Goal: Information Seeking & Learning: Learn about a topic

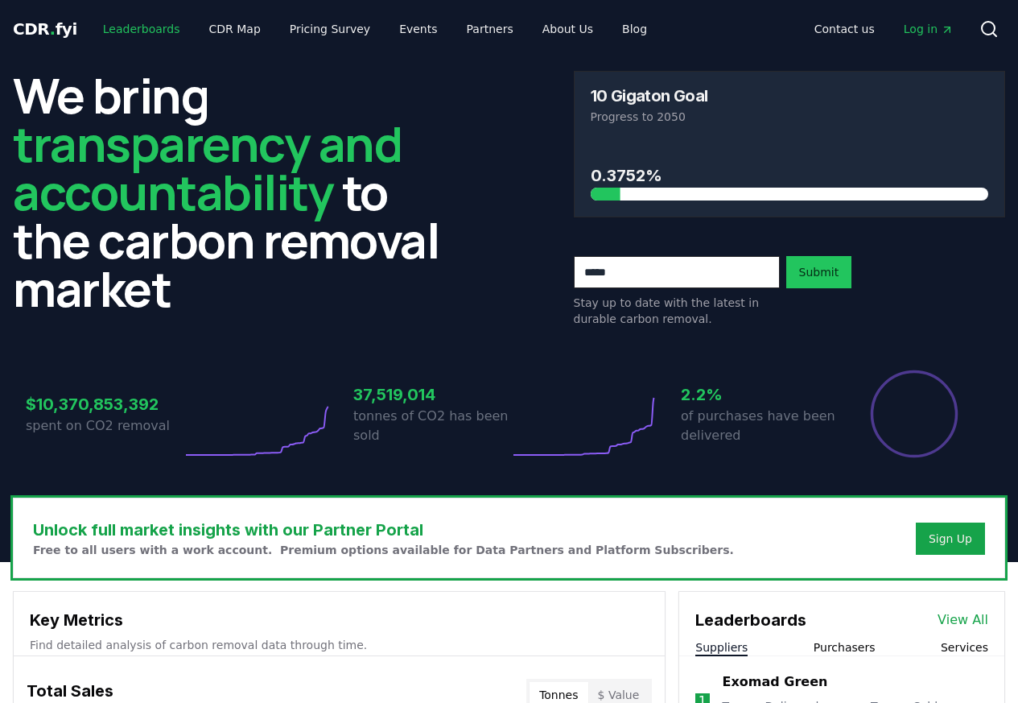
click at [122, 31] on link "Leaderboards" at bounding box center [141, 28] width 103 height 29
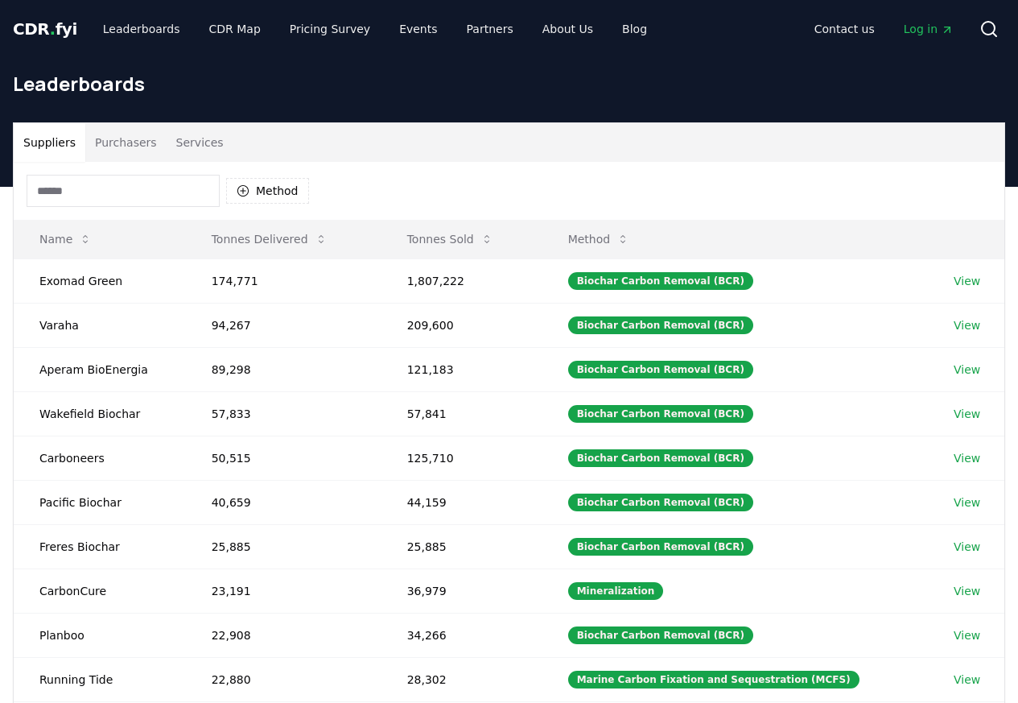
click at [123, 113] on div "Leaderboards" at bounding box center [509, 90] width 1018 height 64
click at [117, 145] on button "Purchasers" at bounding box center [125, 142] width 81 height 39
click at [113, 113] on div "Leaderboards" at bounding box center [509, 90] width 1018 height 64
click at [109, 146] on button "Purchasers" at bounding box center [125, 142] width 81 height 39
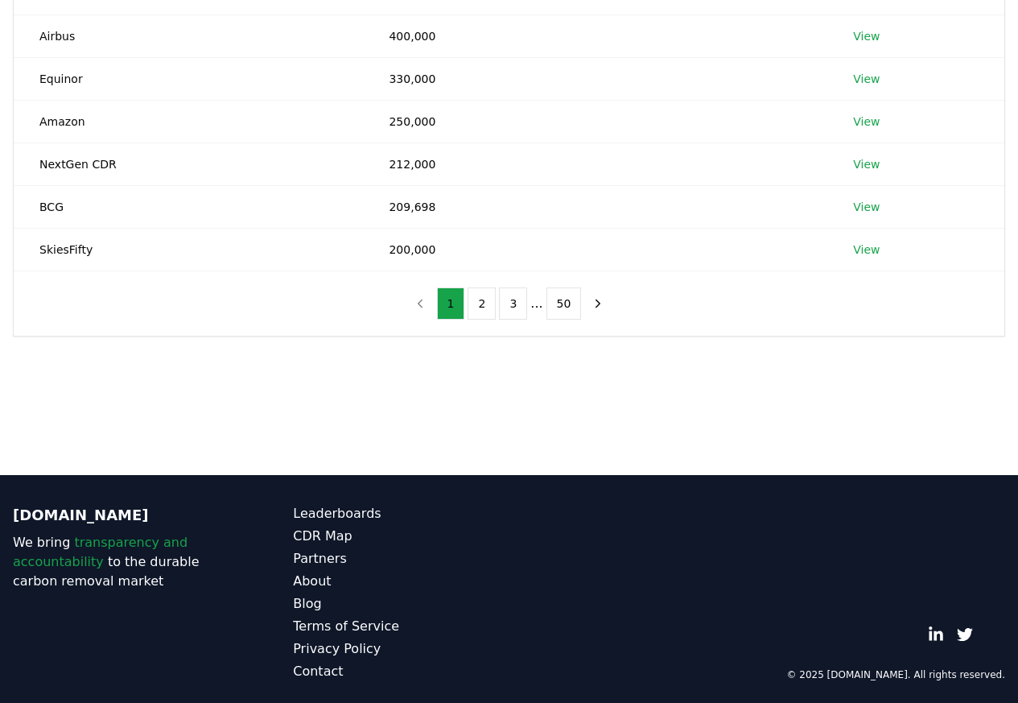
scroll to position [421, 0]
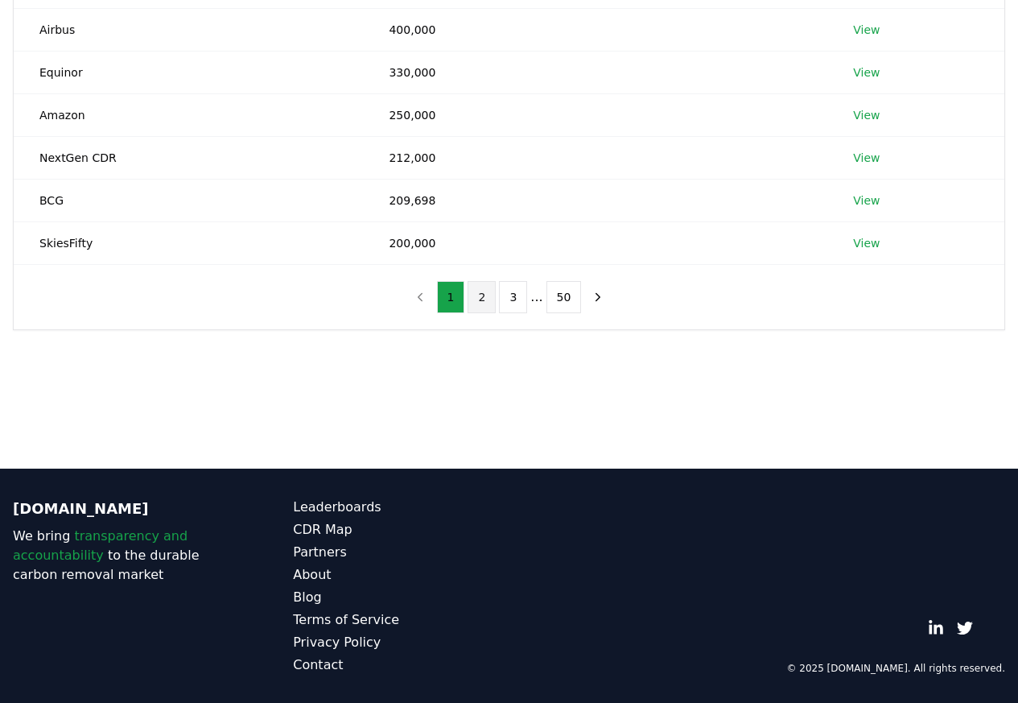
click at [485, 299] on button "2" at bounding box center [482, 297] width 28 height 32
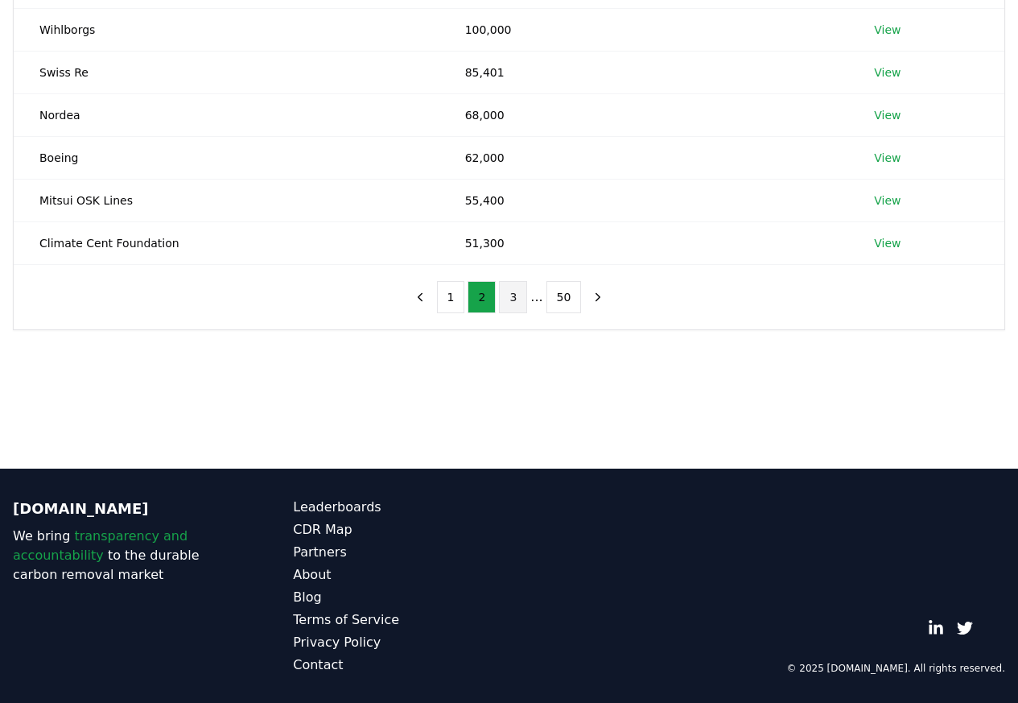
click at [518, 300] on button "3" at bounding box center [513, 297] width 28 height 32
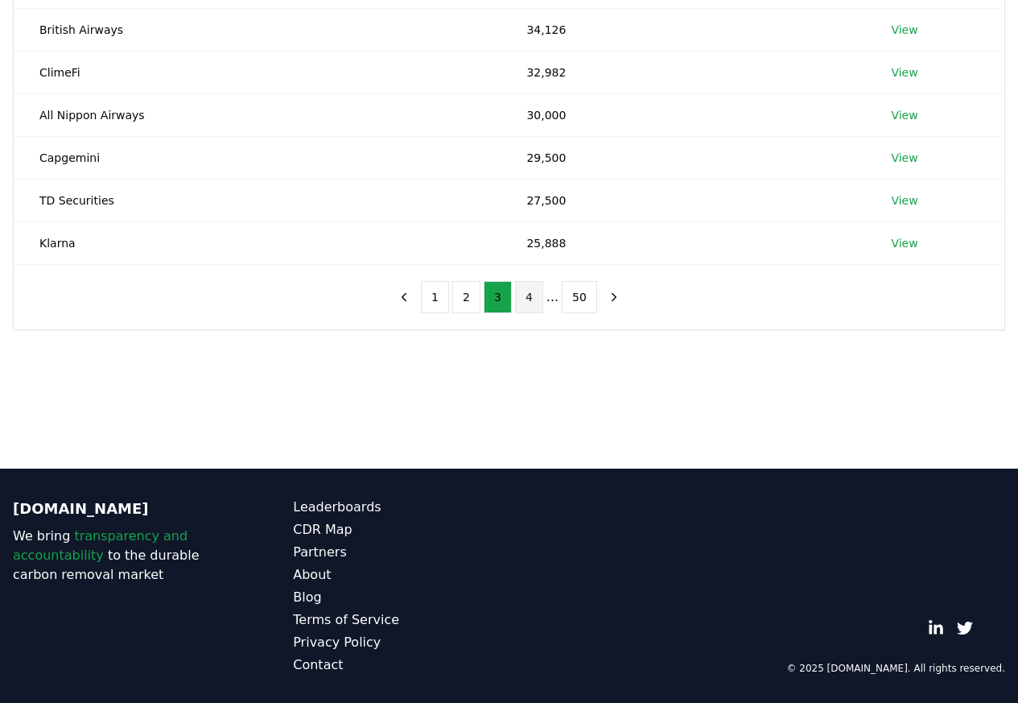
click at [530, 298] on button "4" at bounding box center [529, 297] width 28 height 32
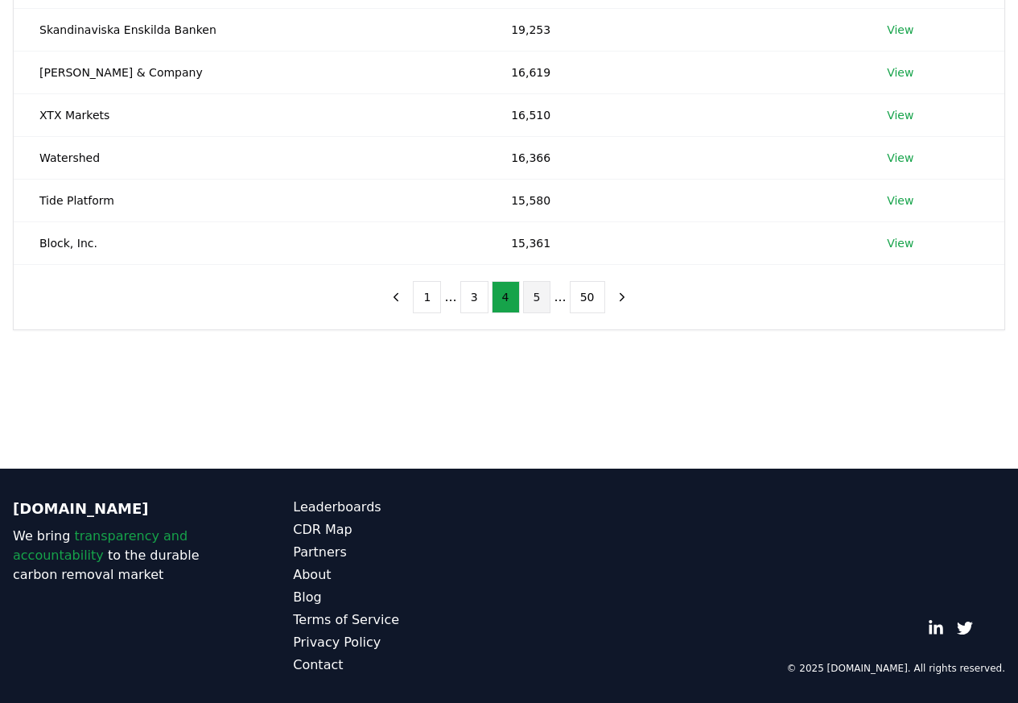
click at [538, 298] on button "5" at bounding box center [537, 297] width 28 height 32
click at [534, 299] on button "6" at bounding box center [537, 297] width 28 height 32
click at [538, 298] on button "7" at bounding box center [537, 297] width 28 height 32
click at [534, 299] on button "8" at bounding box center [537, 297] width 28 height 32
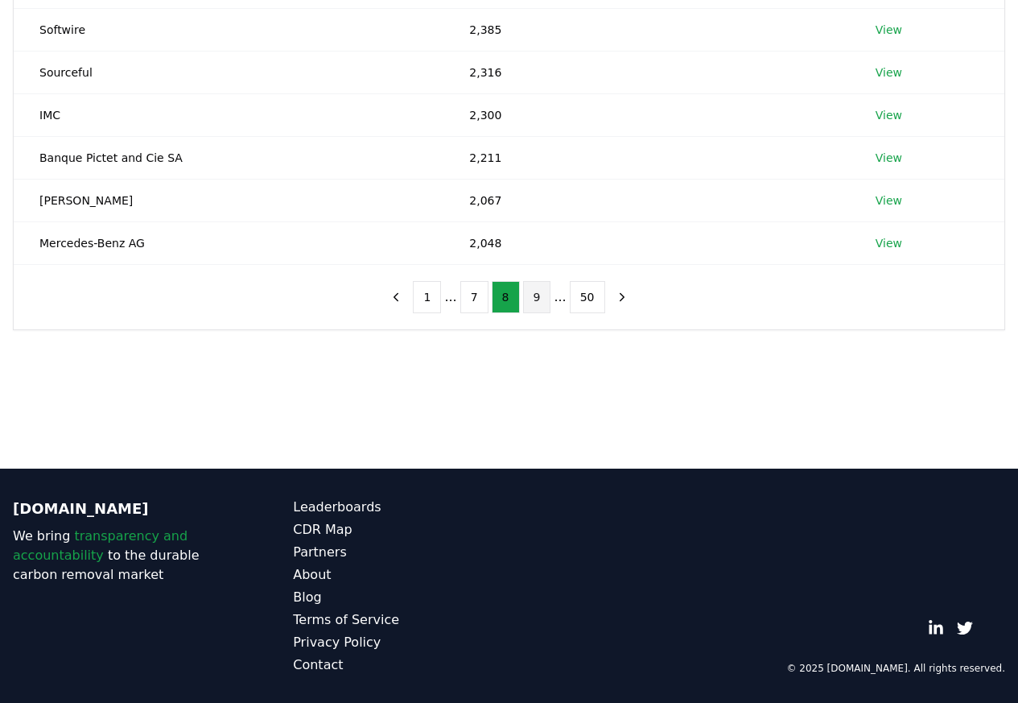
click at [536, 299] on button "9" at bounding box center [537, 297] width 28 height 32
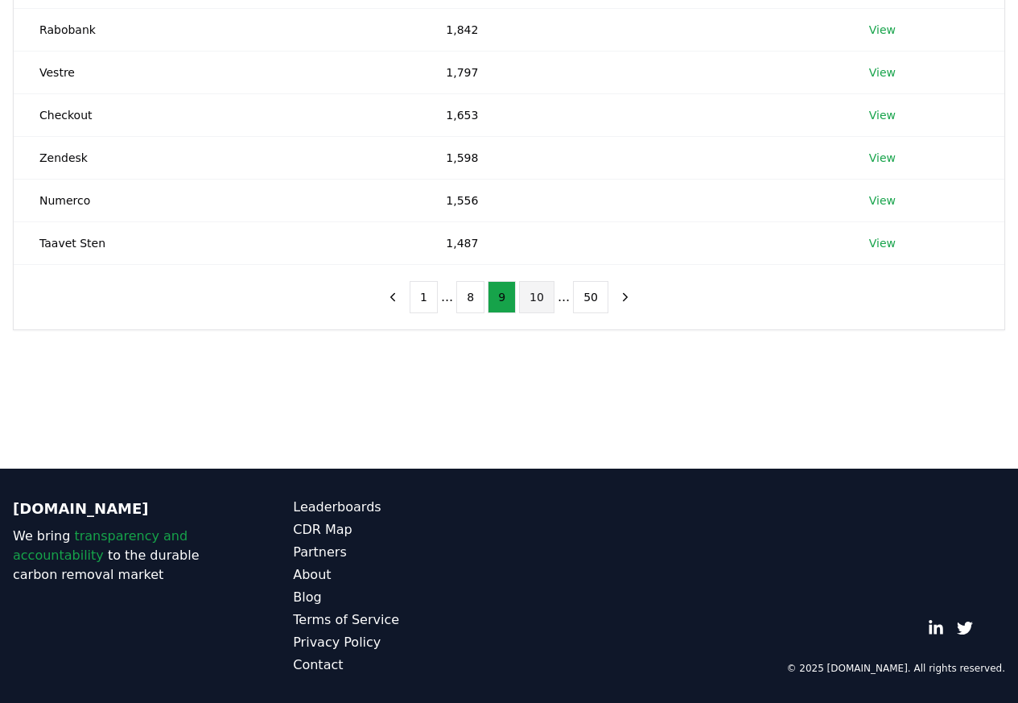
click at [532, 299] on button "10" at bounding box center [536, 297] width 35 height 32
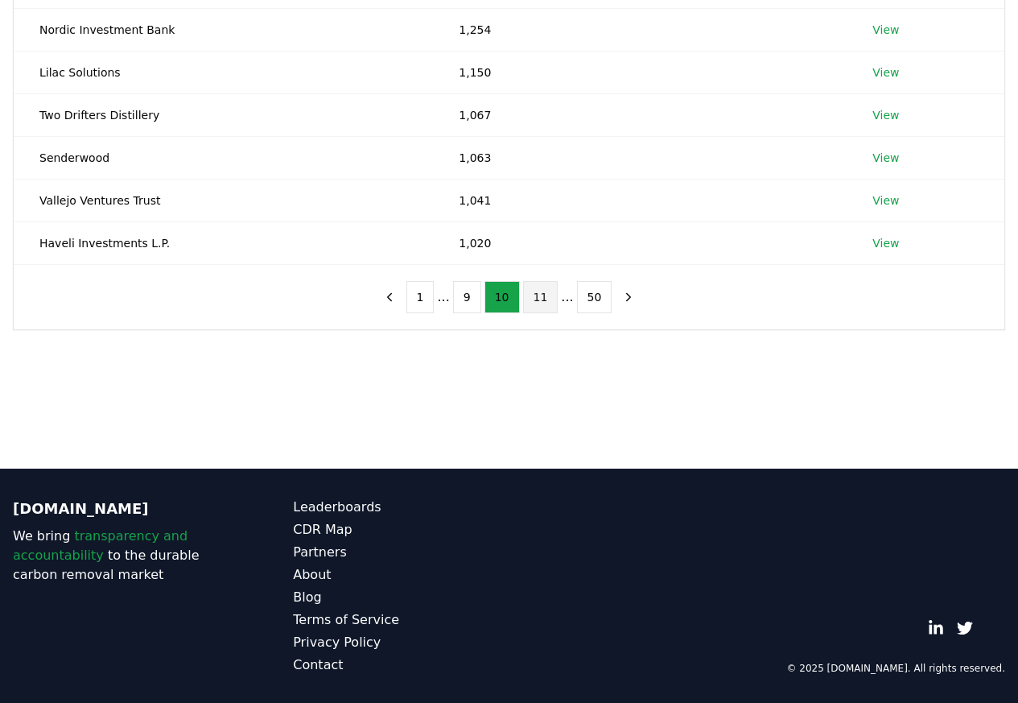
click at [538, 299] on button "11" at bounding box center [540, 297] width 35 height 32
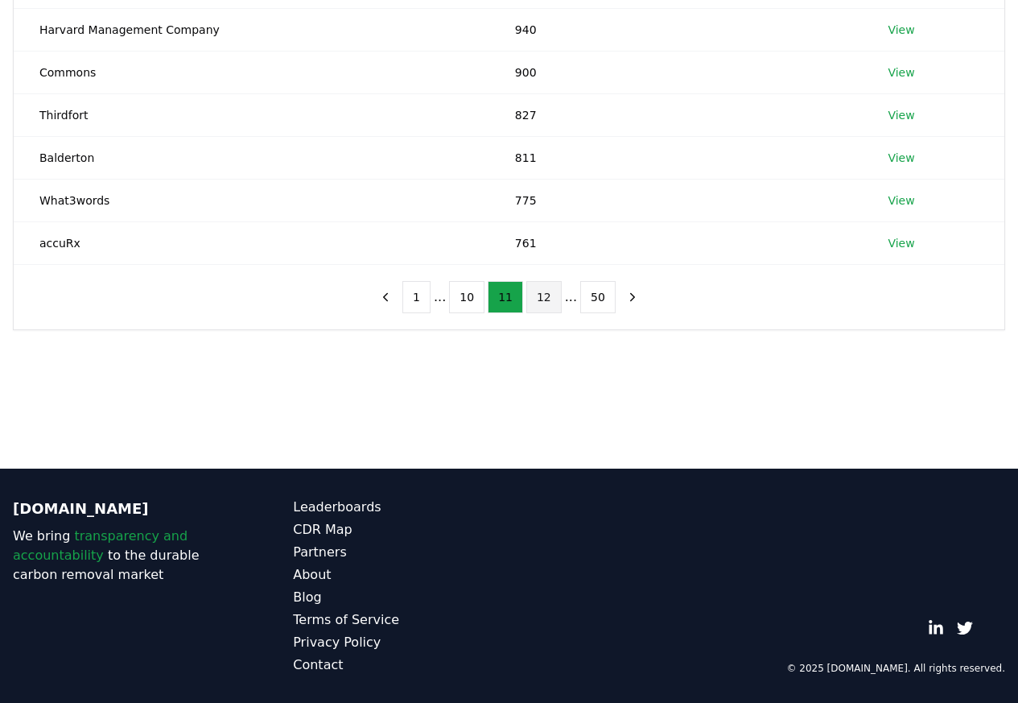
click at [545, 299] on button "12" at bounding box center [543, 297] width 35 height 32
click at [545, 299] on button "13" at bounding box center [543, 297] width 35 height 32
click at [546, 299] on button "14" at bounding box center [543, 297] width 35 height 32
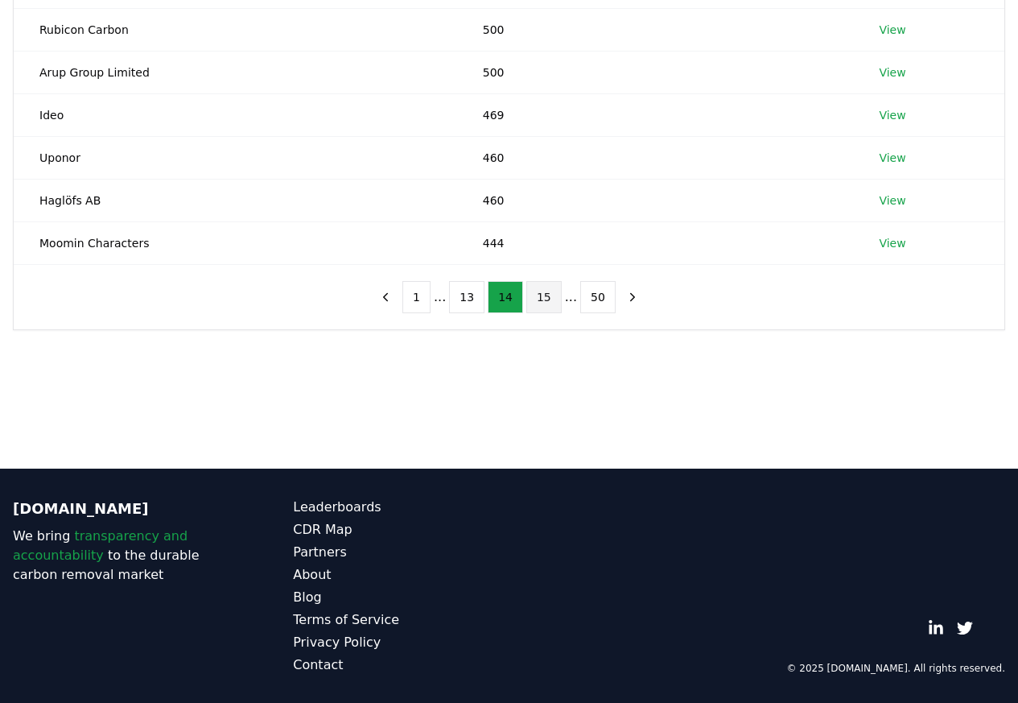
click at [541, 298] on button "15" at bounding box center [543, 297] width 35 height 32
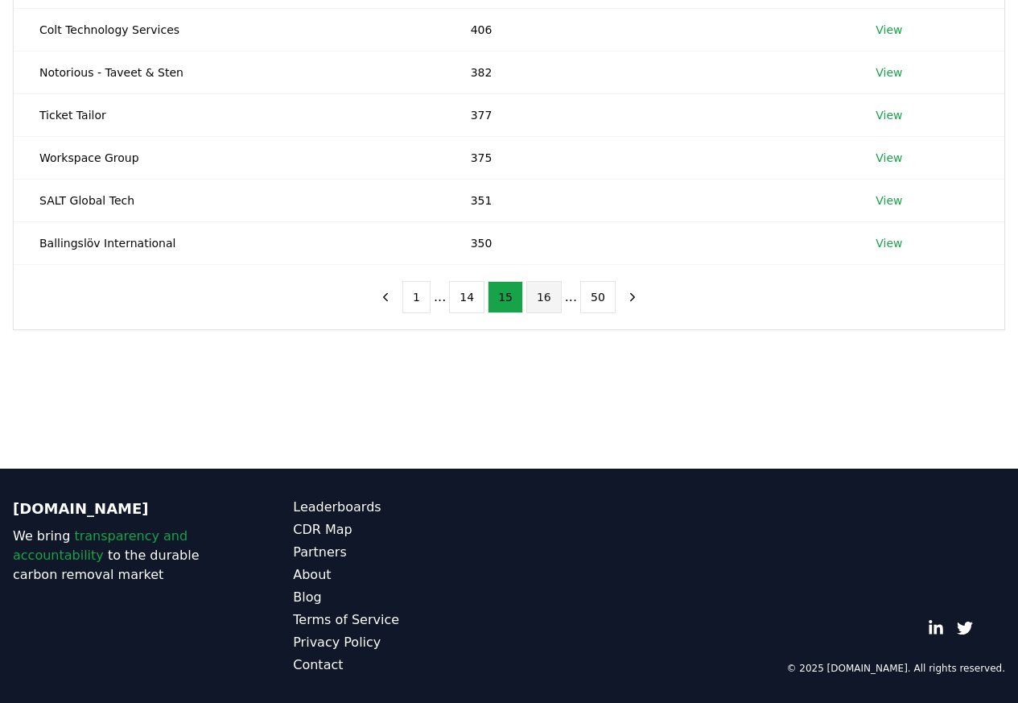
click at [543, 299] on button "16" at bounding box center [543, 297] width 35 height 32
click at [542, 299] on button "17" at bounding box center [543, 297] width 35 height 32
click at [542, 299] on button "18" at bounding box center [543, 297] width 35 height 32
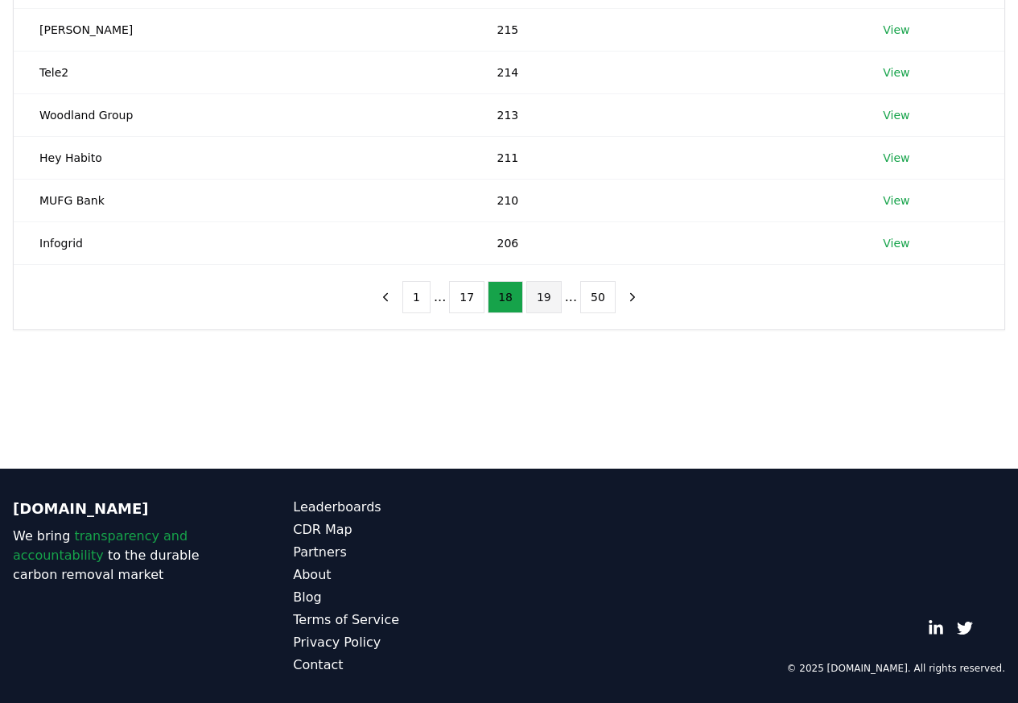
click at [541, 299] on button "19" at bounding box center [543, 297] width 35 height 32
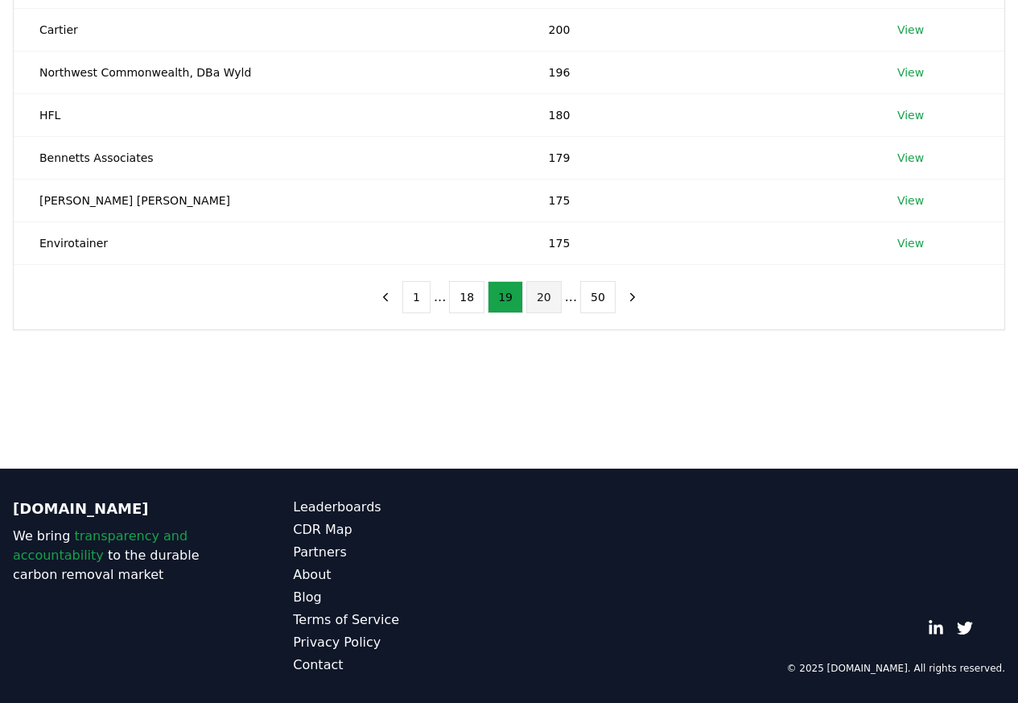
click at [545, 299] on button "20" at bounding box center [543, 297] width 35 height 32
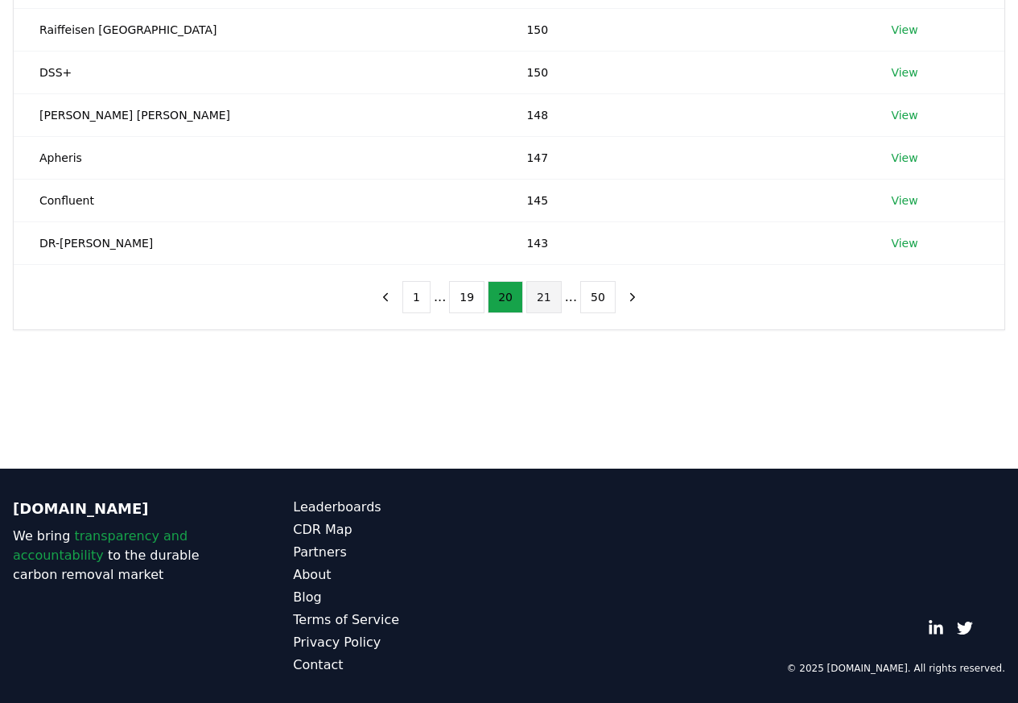
click at [543, 299] on button "21" at bounding box center [543, 297] width 35 height 32
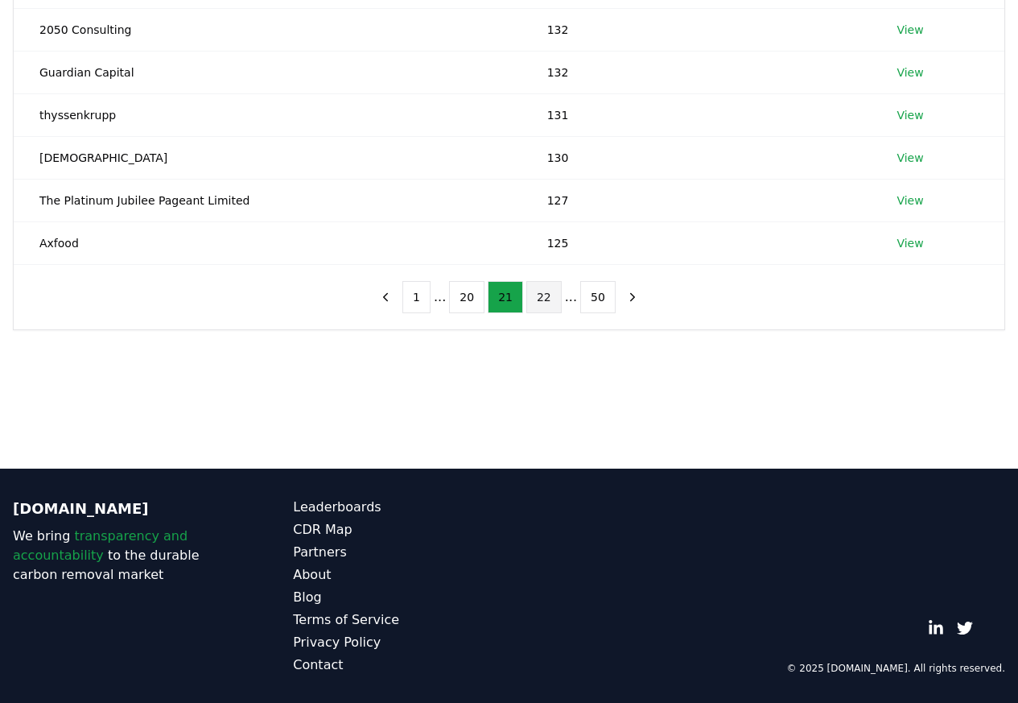
click at [544, 299] on button "22" at bounding box center [543, 297] width 35 height 32
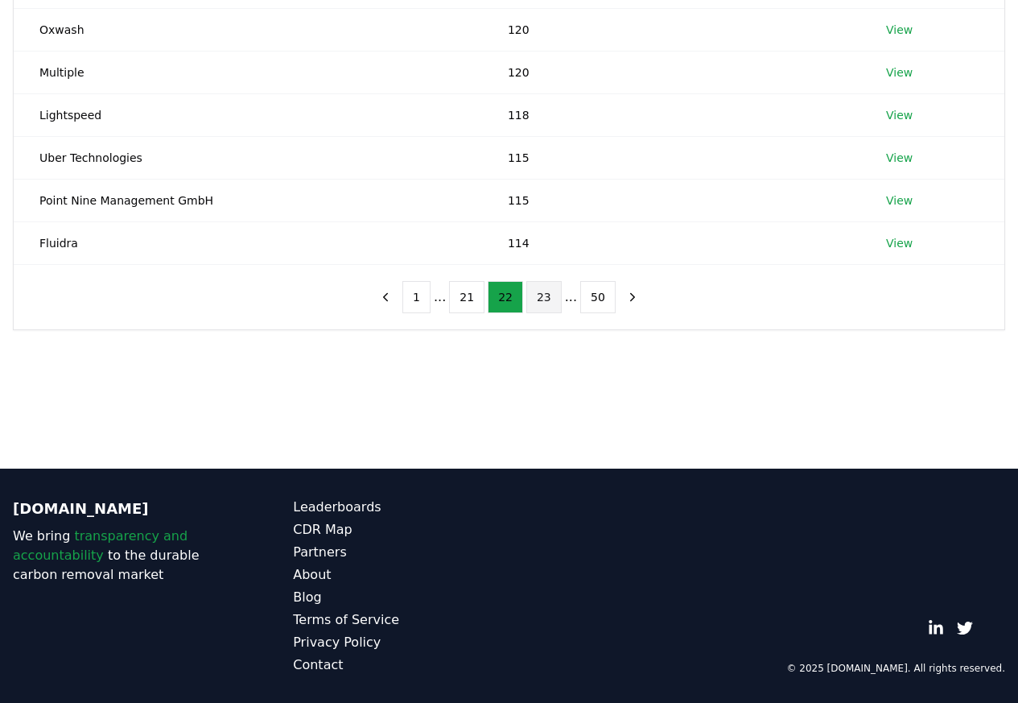
click at [543, 299] on button "23" at bounding box center [543, 297] width 35 height 32
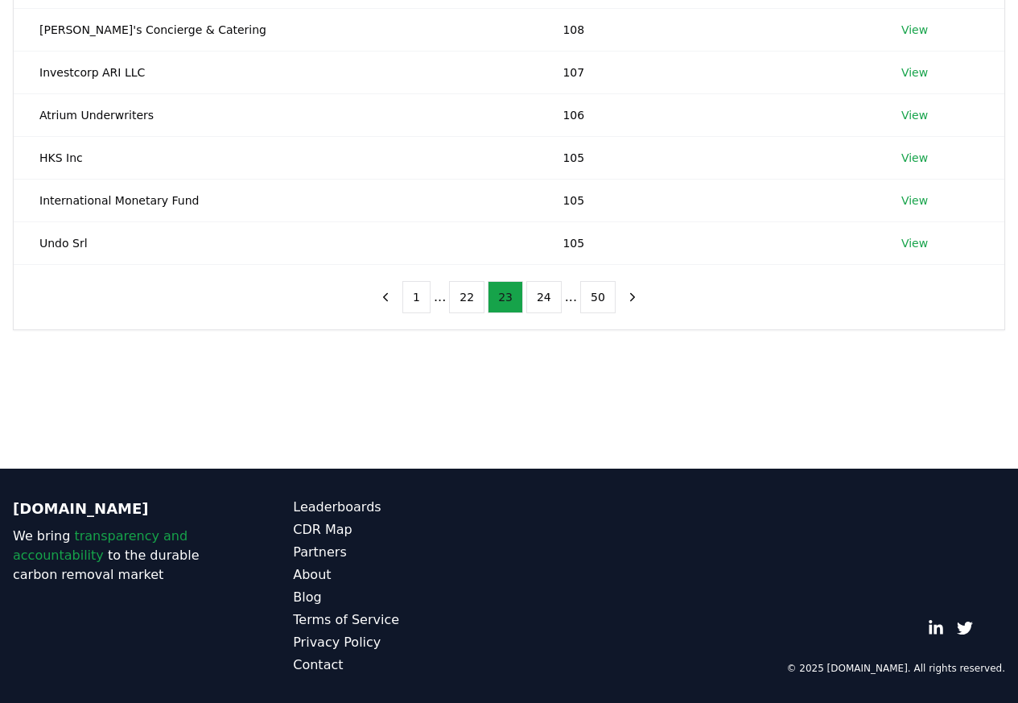
click at [496, 299] on button "23" at bounding box center [505, 297] width 35 height 32
click at [492, 299] on button "23" at bounding box center [505, 297] width 35 height 32
click at [542, 300] on button "24" at bounding box center [543, 297] width 35 height 32
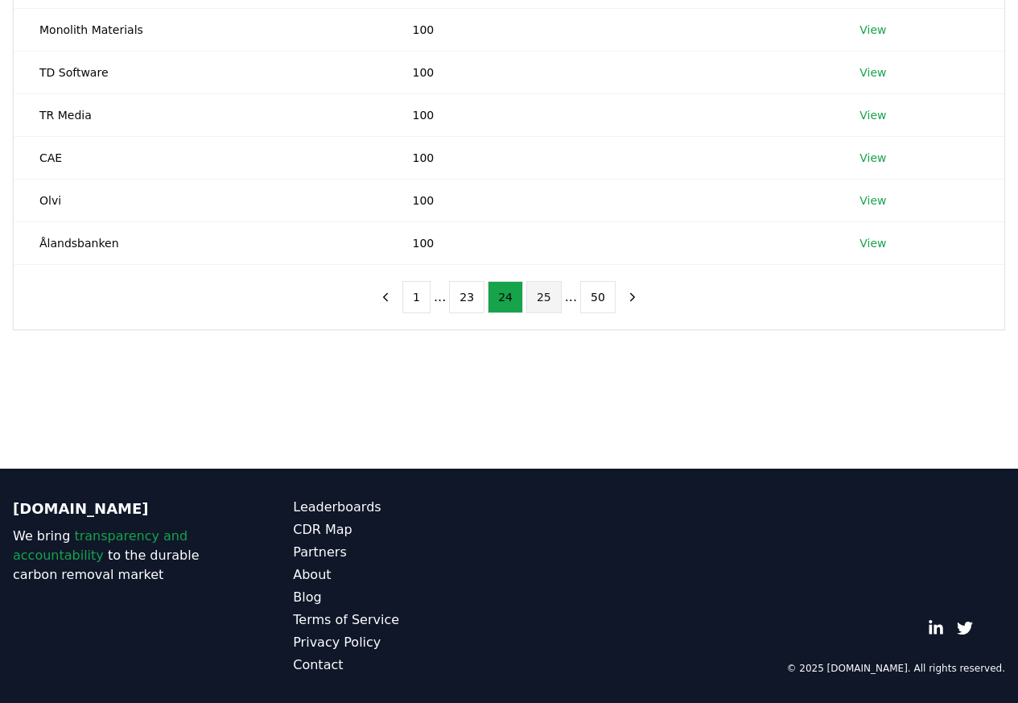
click at [544, 300] on button "25" at bounding box center [543, 297] width 35 height 32
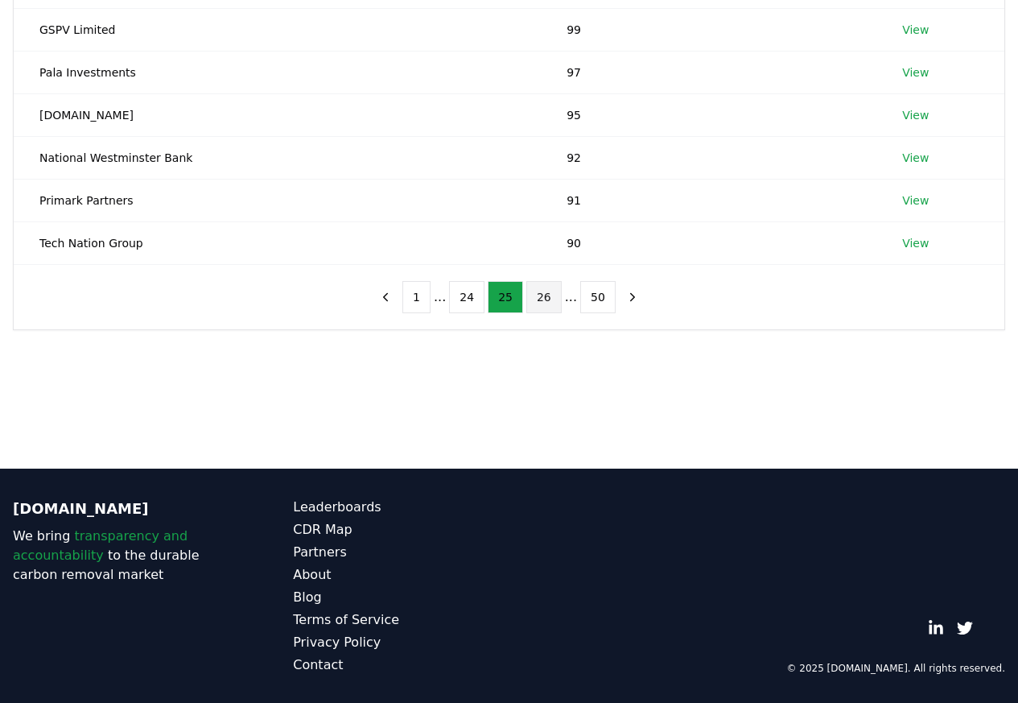
click at [541, 299] on button "26" at bounding box center [543, 297] width 35 height 32
click at [543, 298] on button "27" at bounding box center [543, 297] width 35 height 32
click at [544, 300] on button "28" at bounding box center [543, 297] width 35 height 32
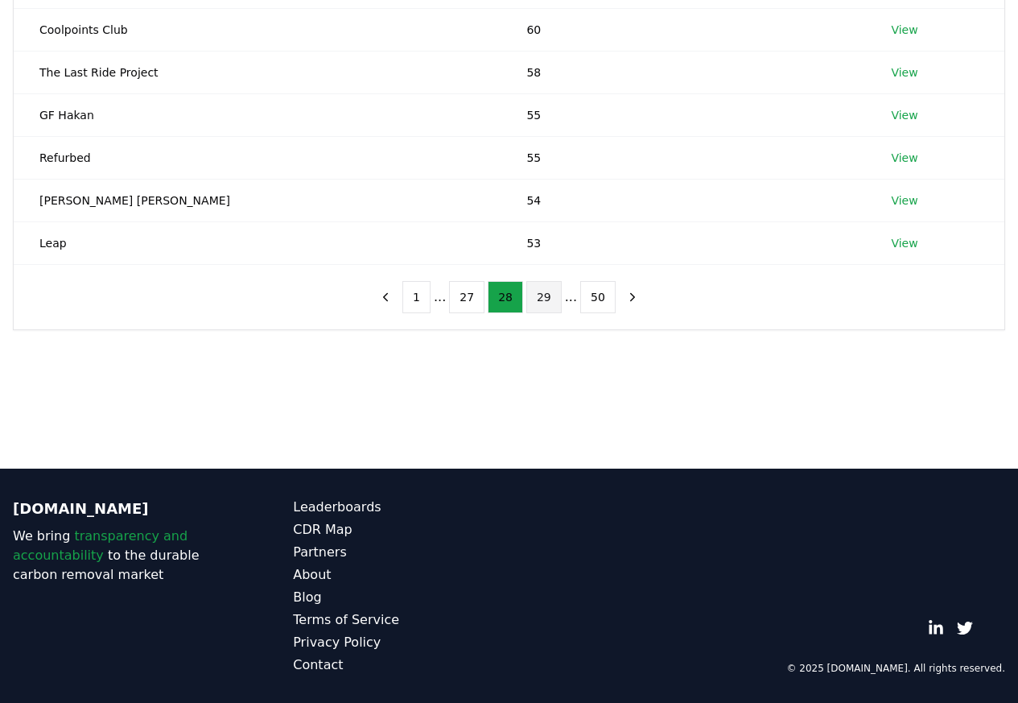
click at [544, 299] on button "29" at bounding box center [543, 297] width 35 height 32
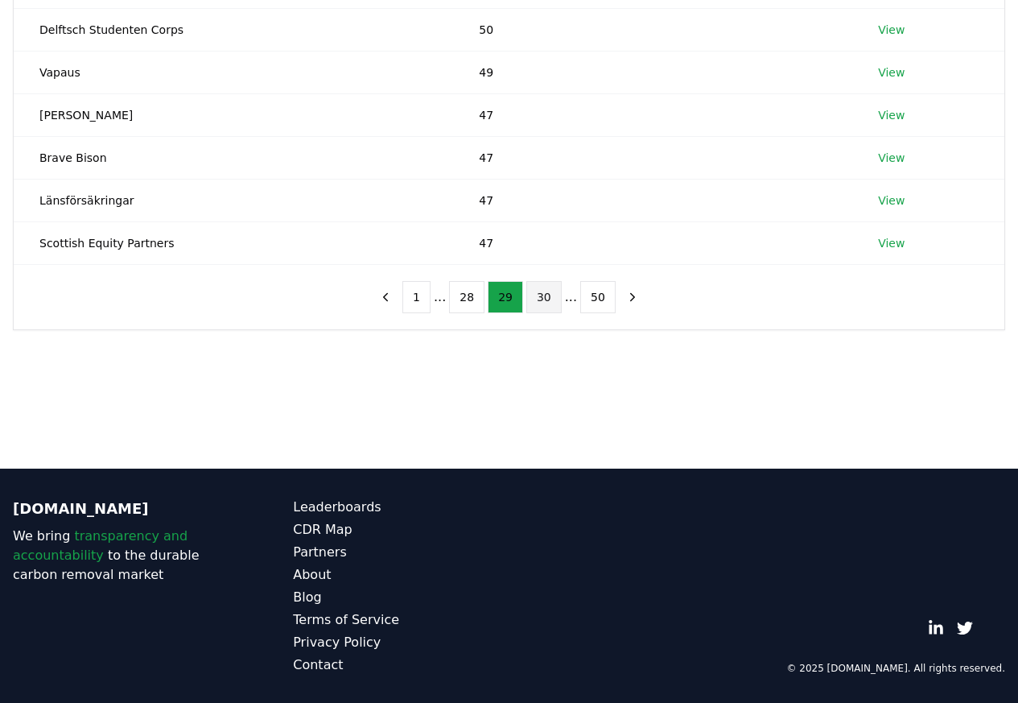
click at [543, 299] on button "30" at bounding box center [543, 297] width 35 height 32
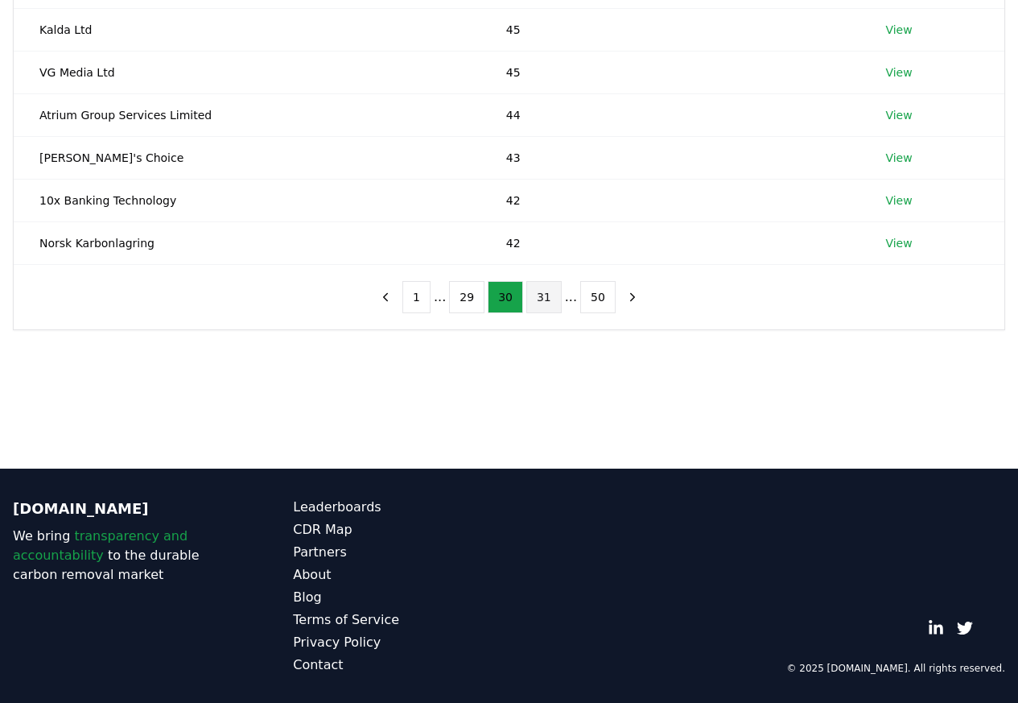
click at [543, 298] on button "31" at bounding box center [543, 297] width 35 height 32
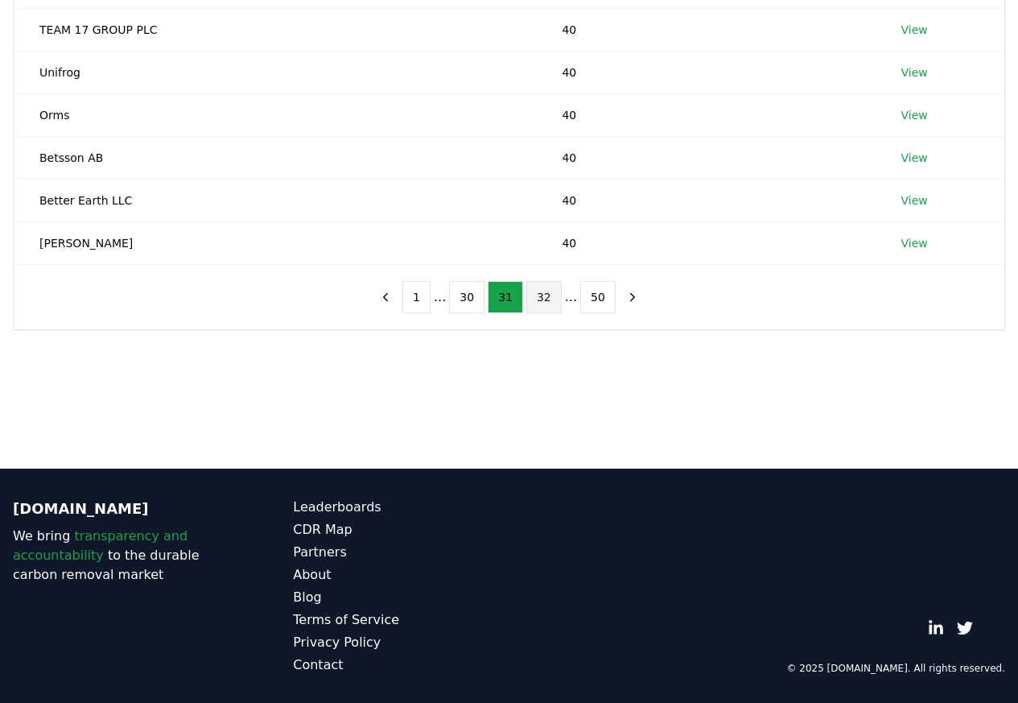
click at [544, 299] on button "32" at bounding box center [543, 297] width 35 height 32
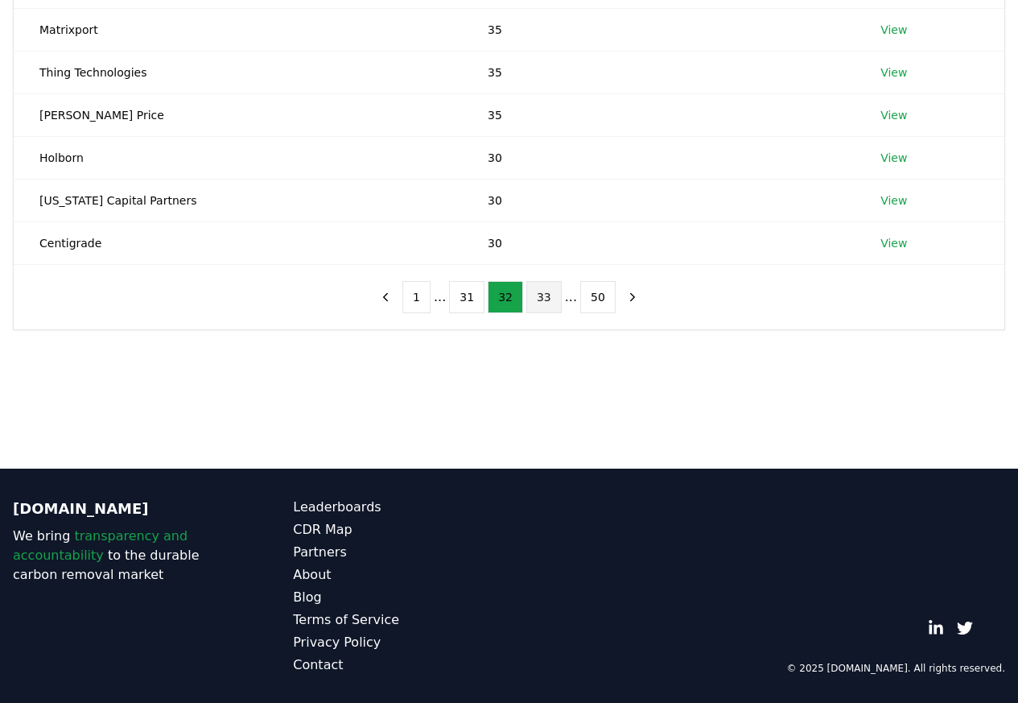
click at [543, 299] on button "33" at bounding box center [543, 297] width 35 height 32
click at [542, 300] on button "34" at bounding box center [543, 297] width 35 height 32
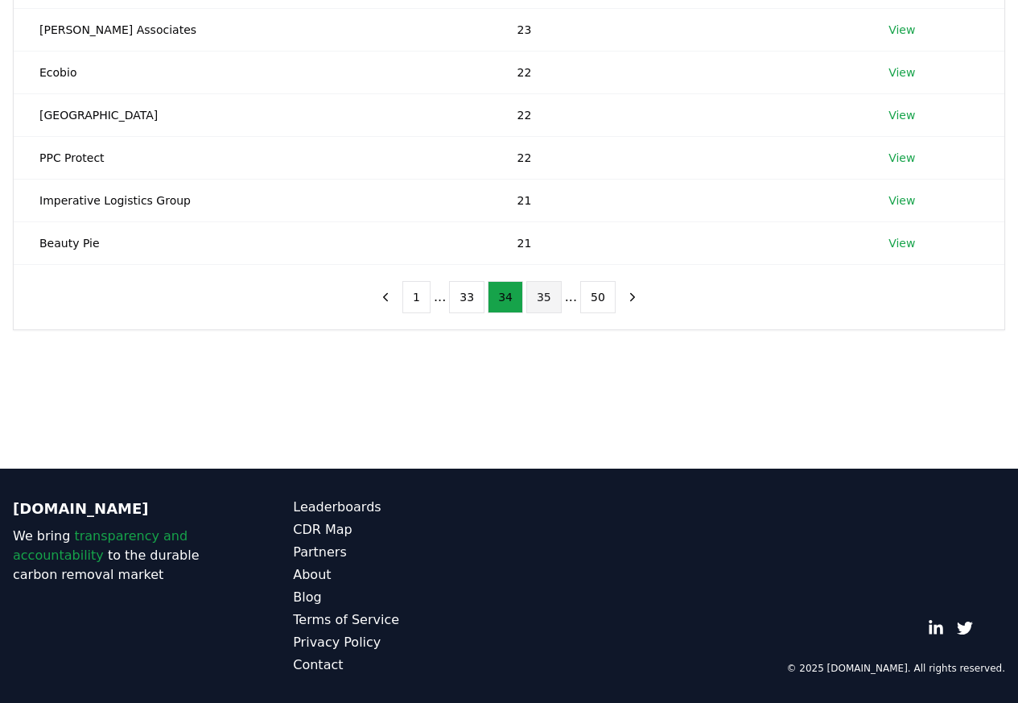
click at [541, 300] on button "35" at bounding box center [543, 297] width 35 height 32
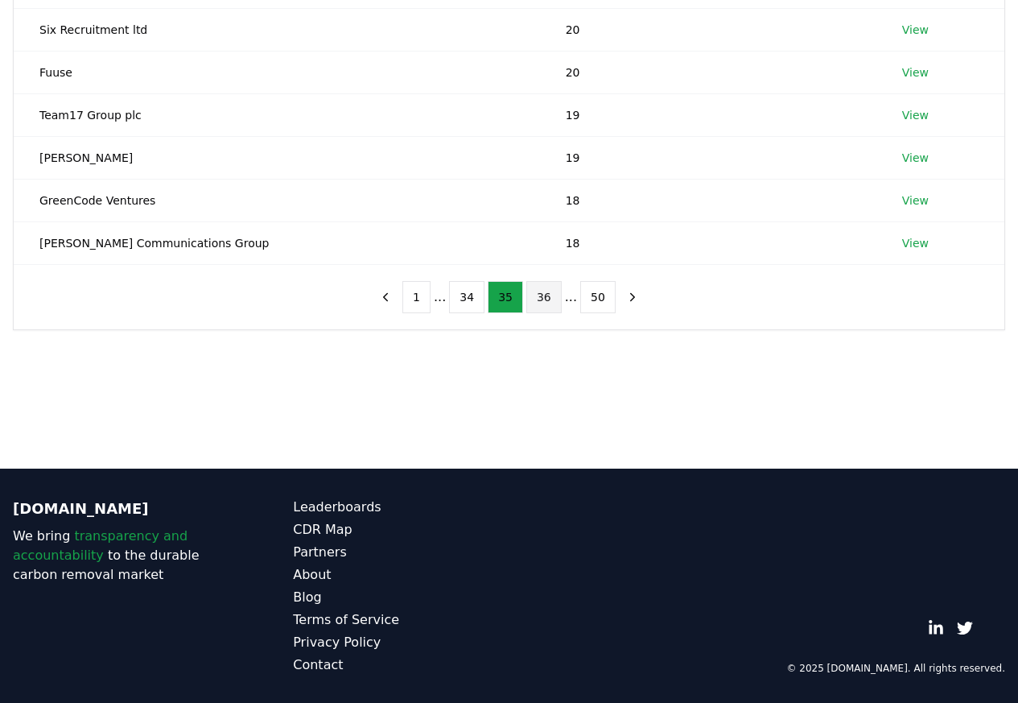
click at [544, 299] on button "36" at bounding box center [543, 297] width 35 height 32
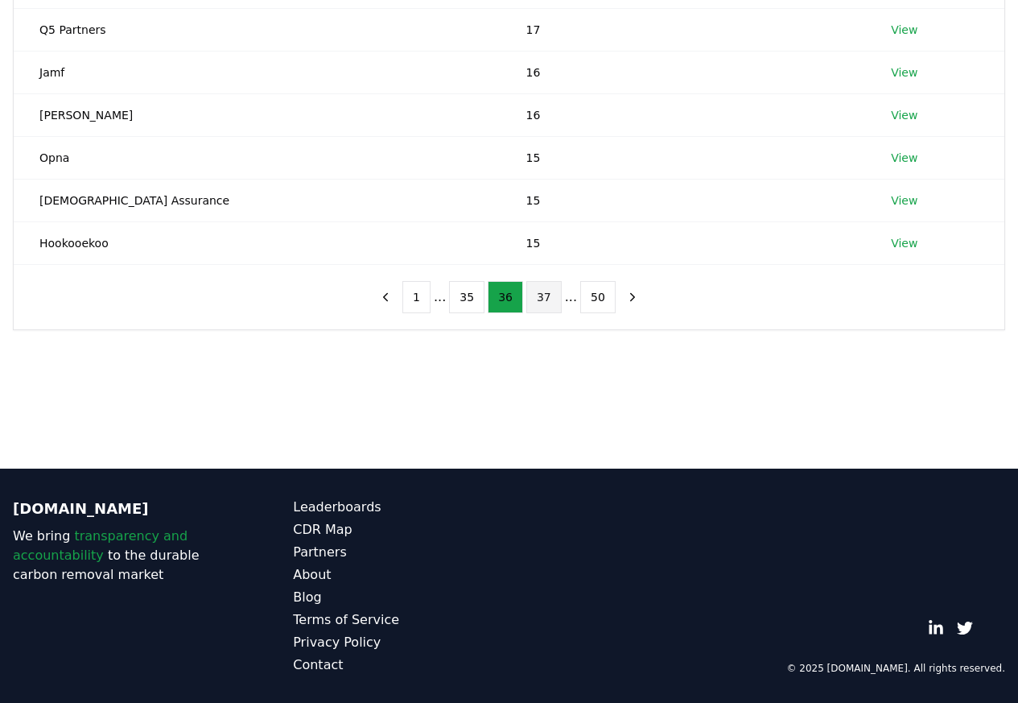
click at [541, 300] on button "37" at bounding box center [543, 297] width 35 height 32
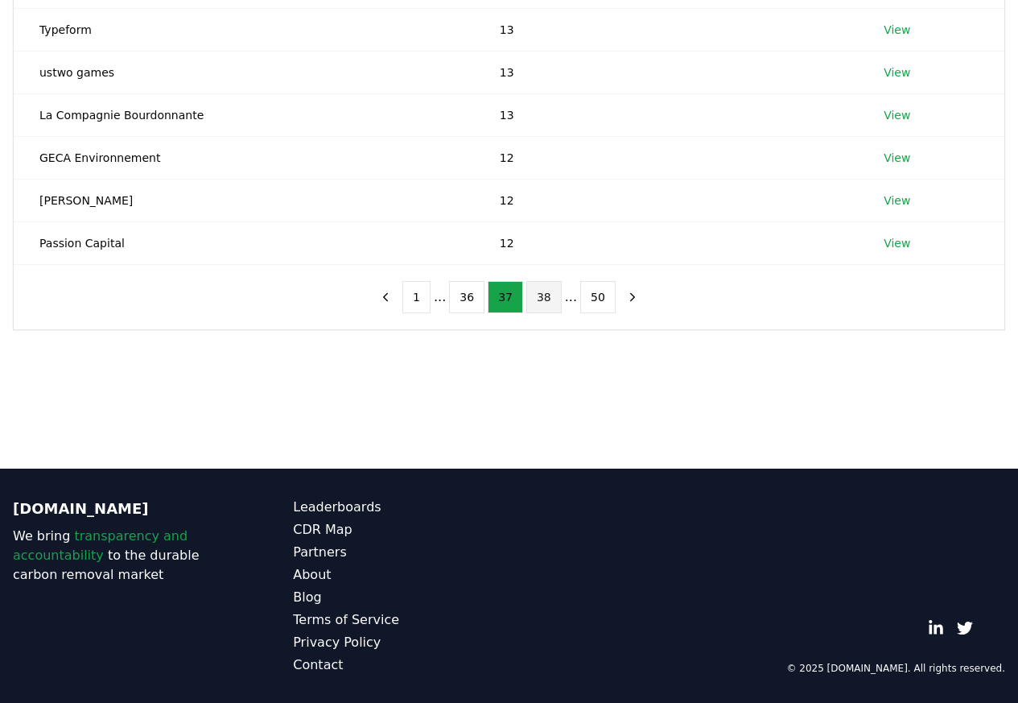
click at [544, 300] on button "38" at bounding box center [543, 297] width 35 height 32
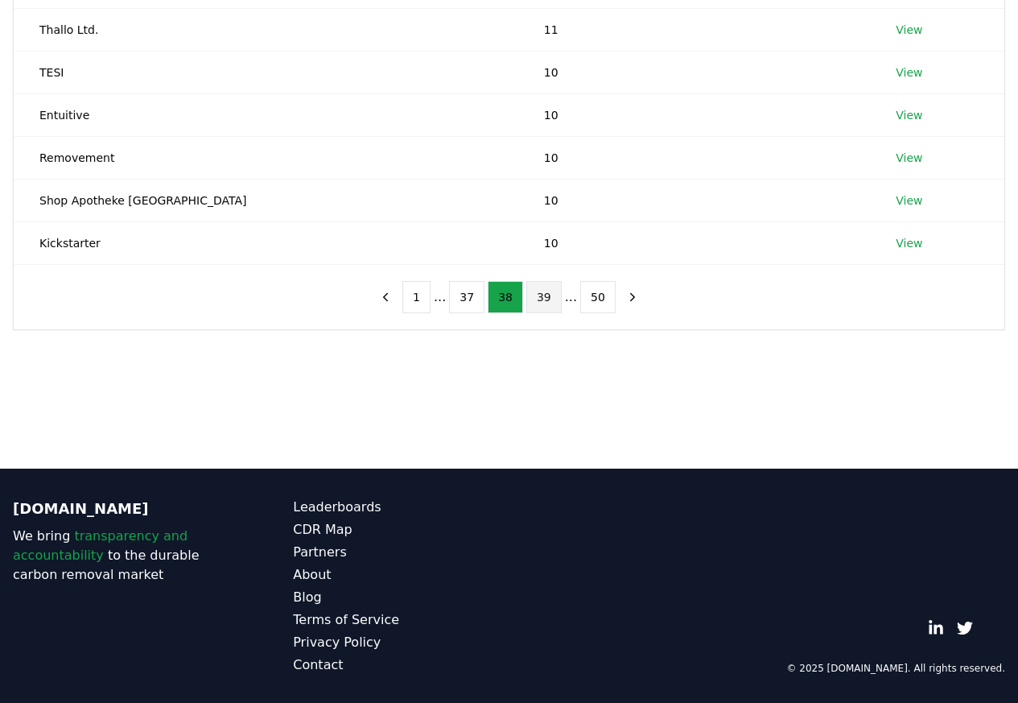
click at [542, 299] on button "39" at bounding box center [543, 297] width 35 height 32
click at [544, 300] on button "40" at bounding box center [543, 297] width 35 height 32
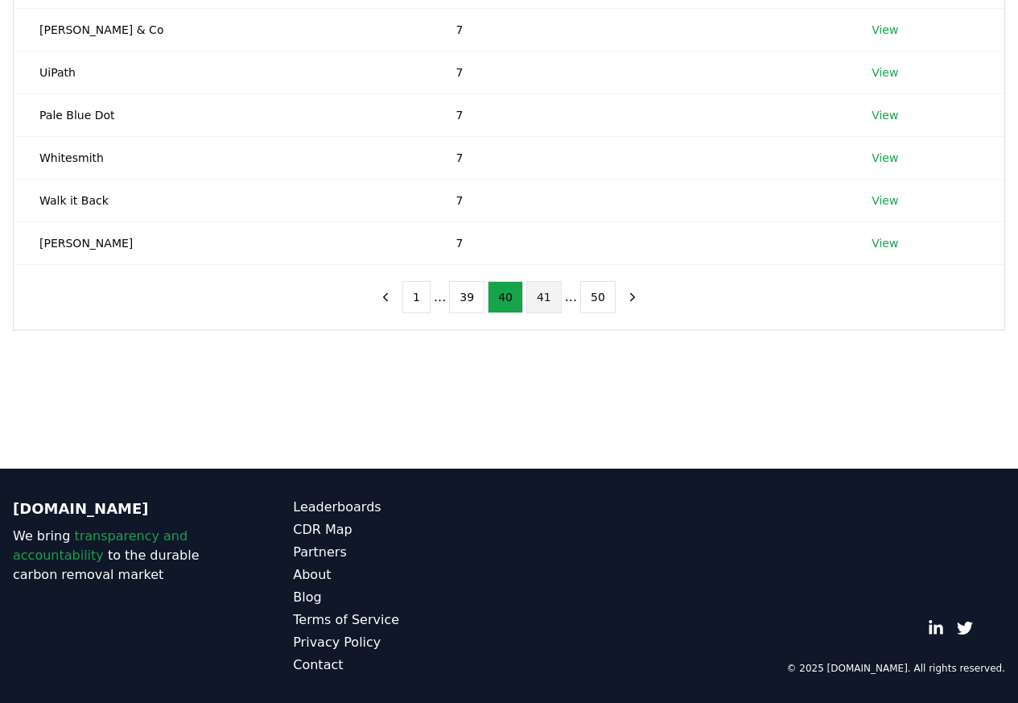
click at [541, 300] on button "41" at bounding box center [543, 297] width 35 height 32
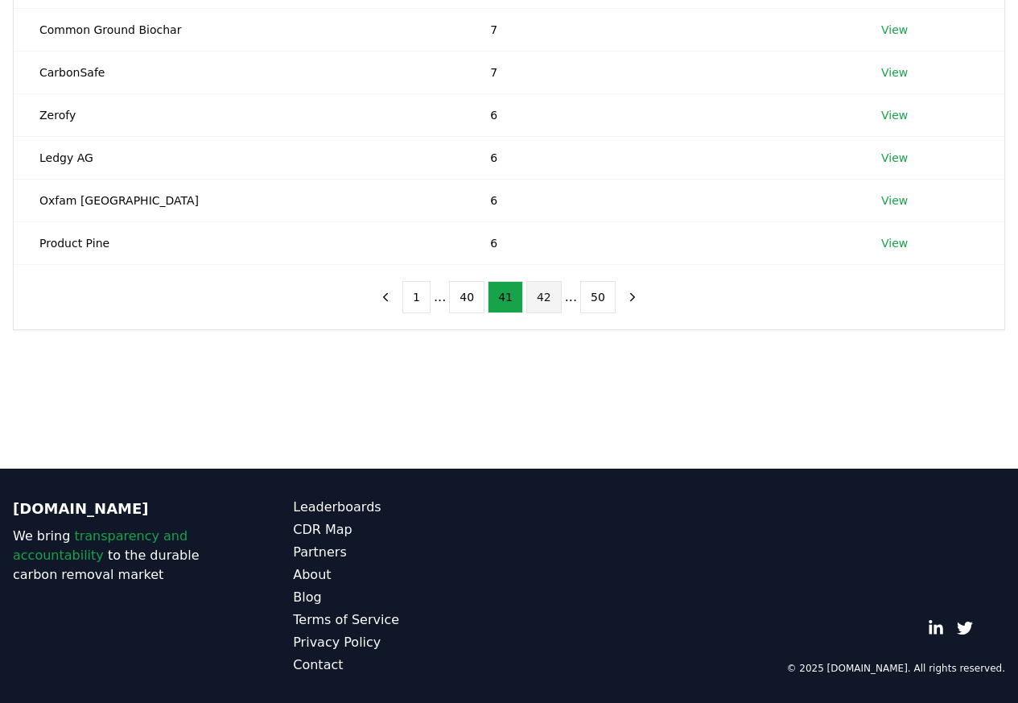
click at [543, 300] on button "42" at bounding box center [543, 297] width 35 height 32
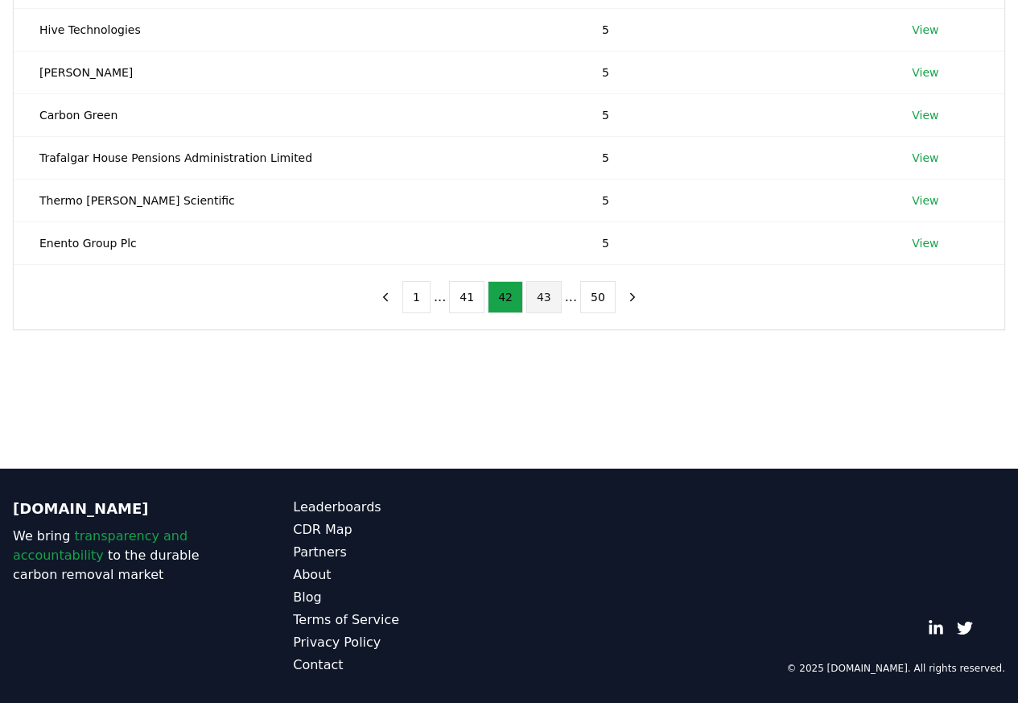
click at [540, 299] on button "43" at bounding box center [543, 297] width 35 height 32
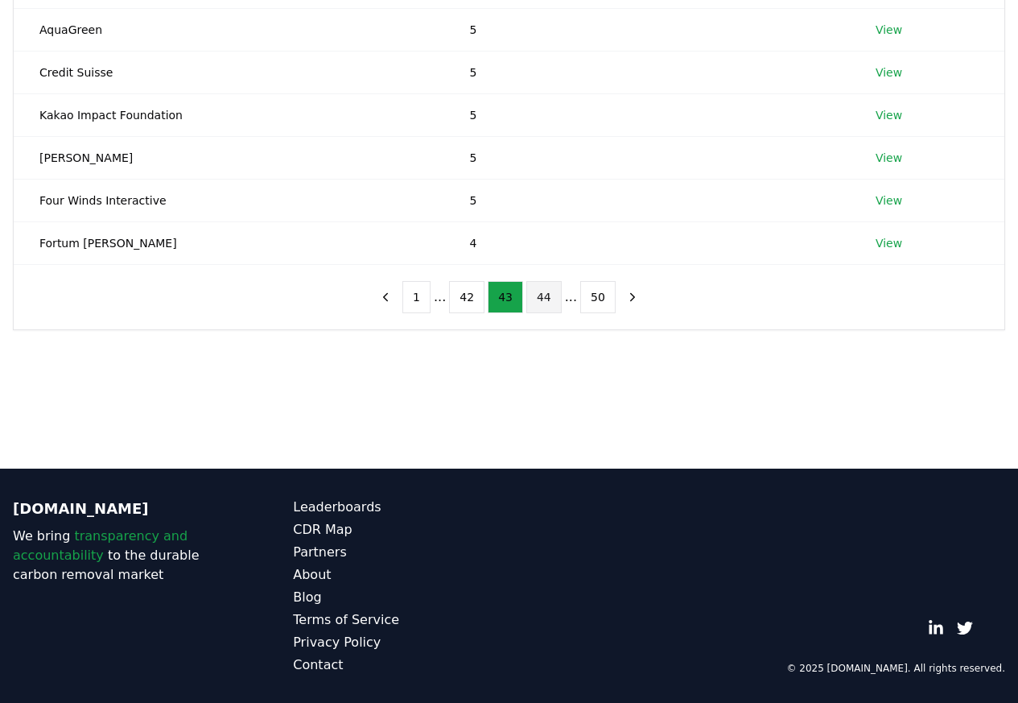
click at [543, 299] on button "44" at bounding box center [543, 297] width 35 height 32
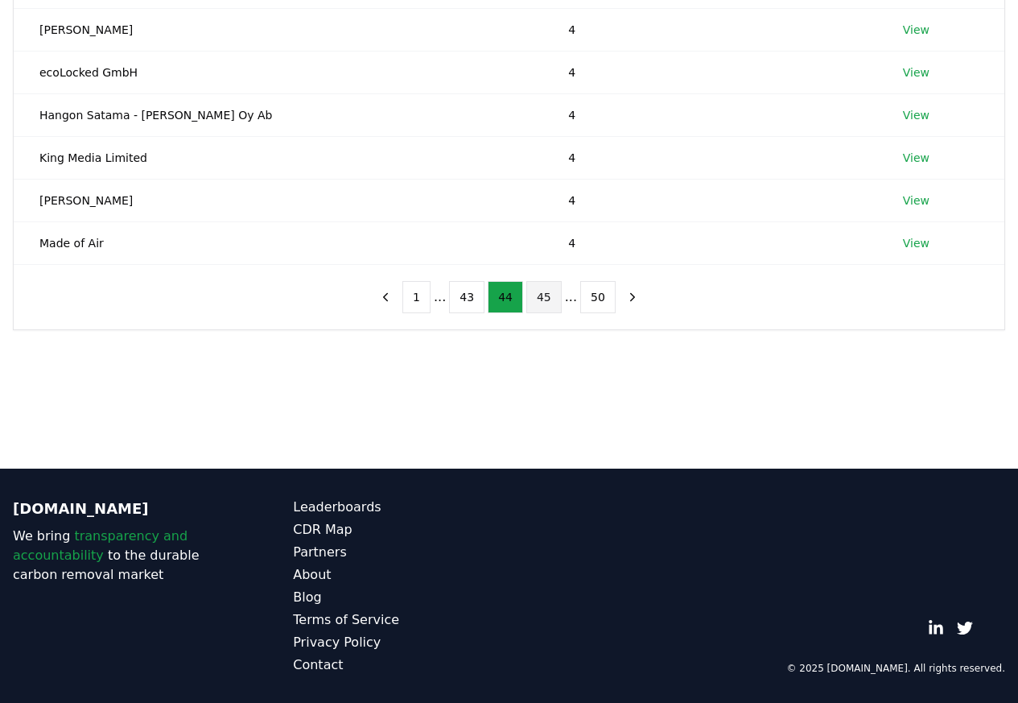
click at [542, 300] on button "45" at bounding box center [543, 297] width 35 height 32
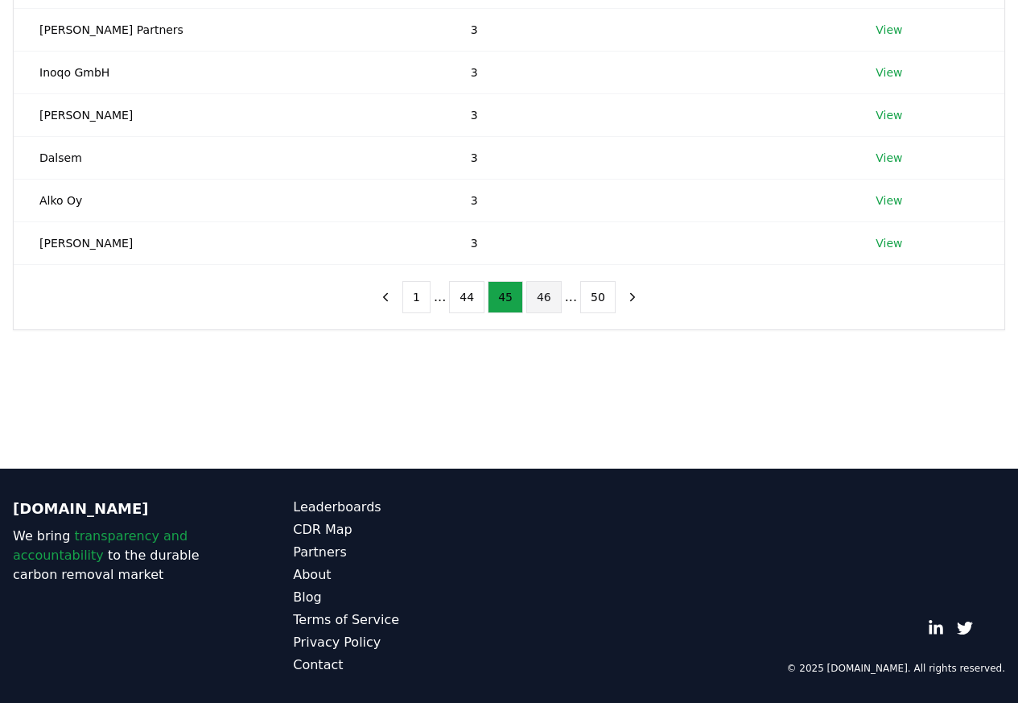
click at [541, 300] on button "46" at bounding box center [543, 297] width 35 height 32
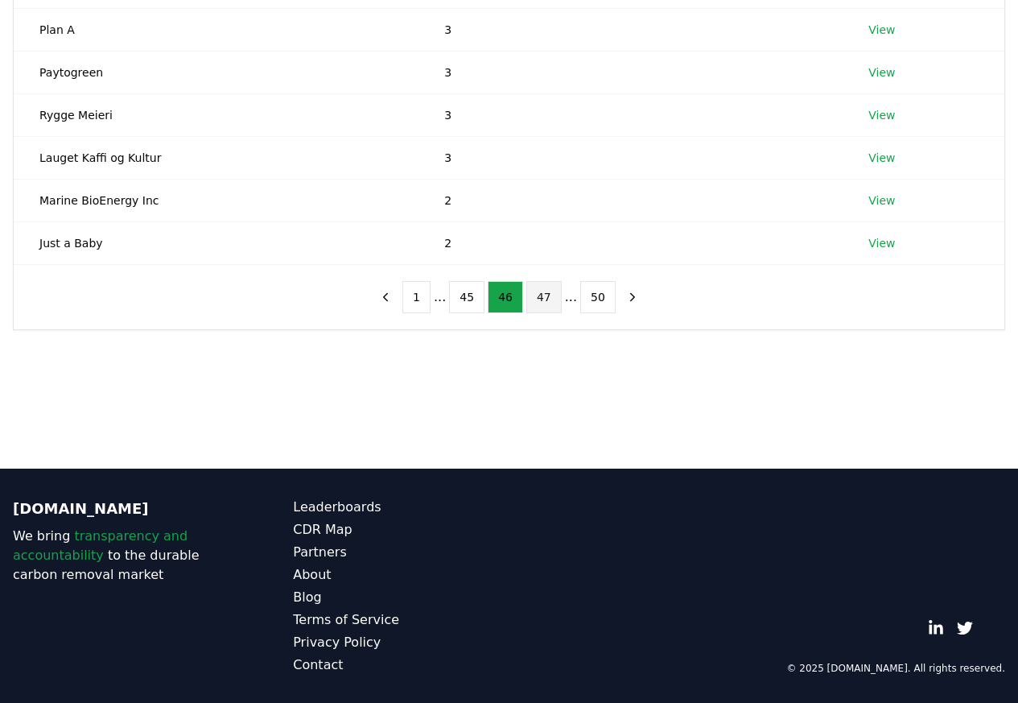
click at [543, 300] on button "47" at bounding box center [543, 297] width 35 height 32
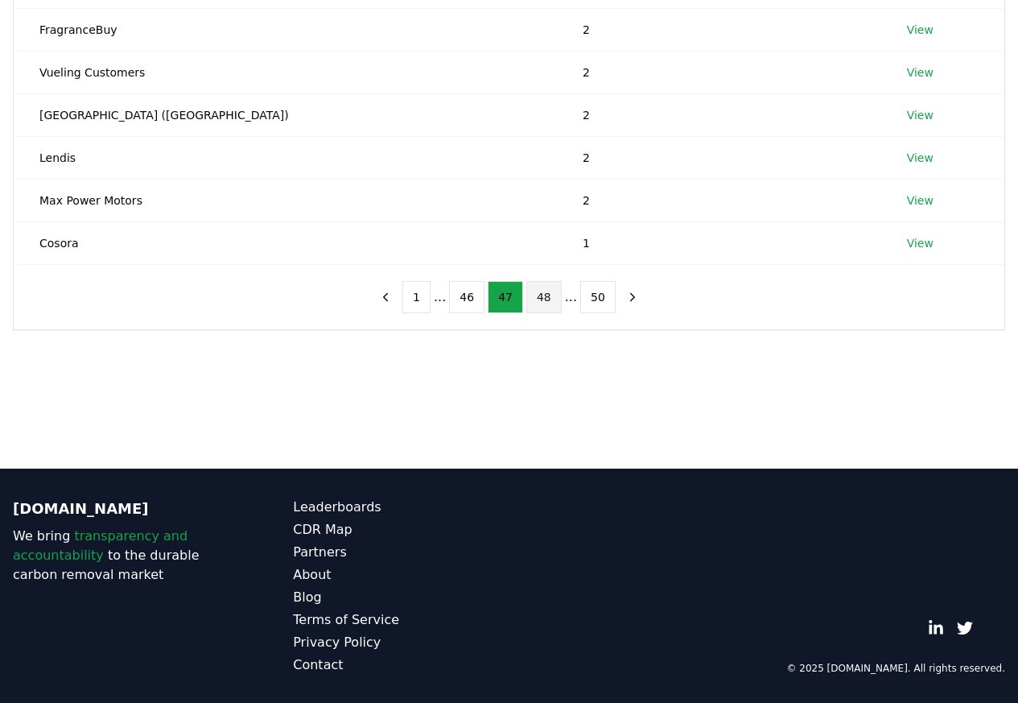
click at [543, 300] on button "48" at bounding box center [543, 297] width 35 height 32
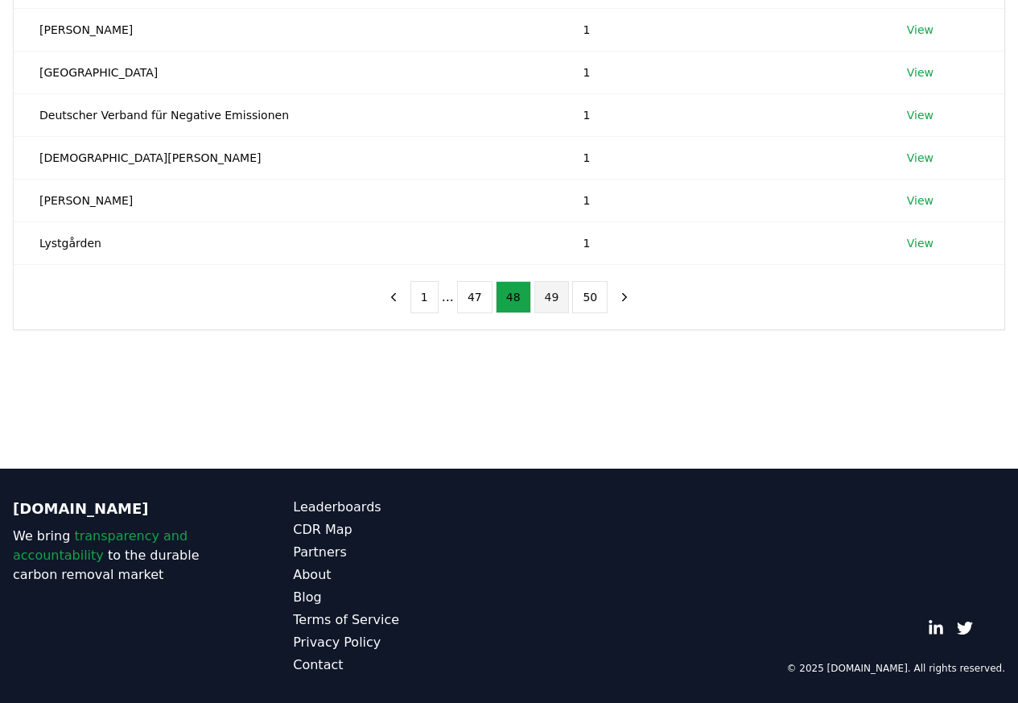
click at [548, 300] on button "49" at bounding box center [552, 297] width 35 height 32
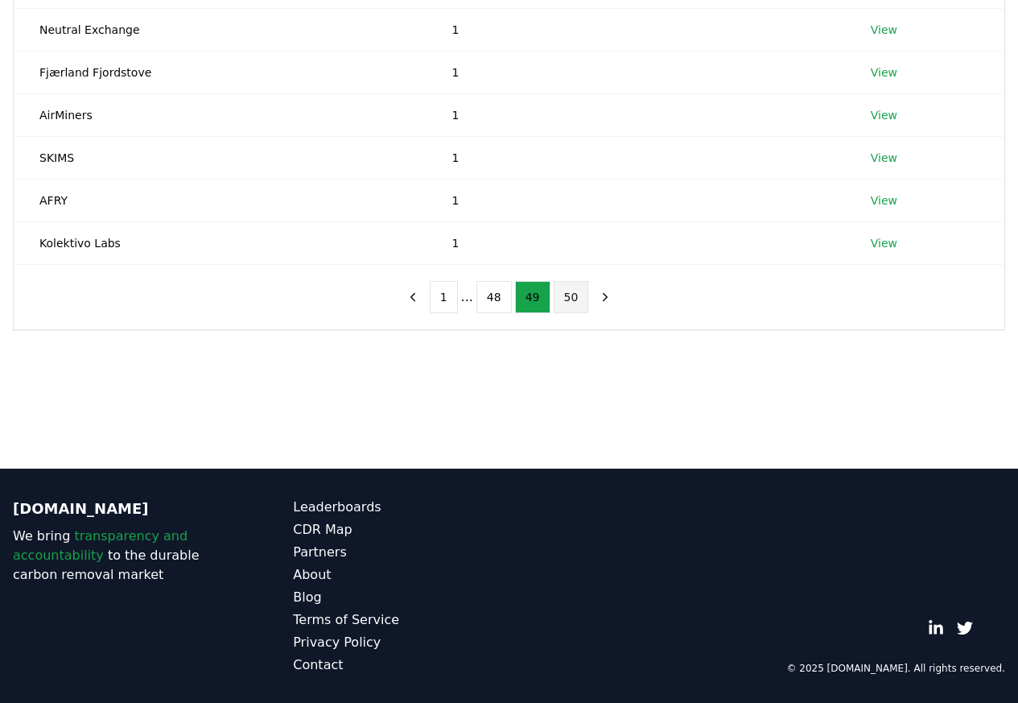
click at [569, 299] on button "50" at bounding box center [571, 297] width 35 height 32
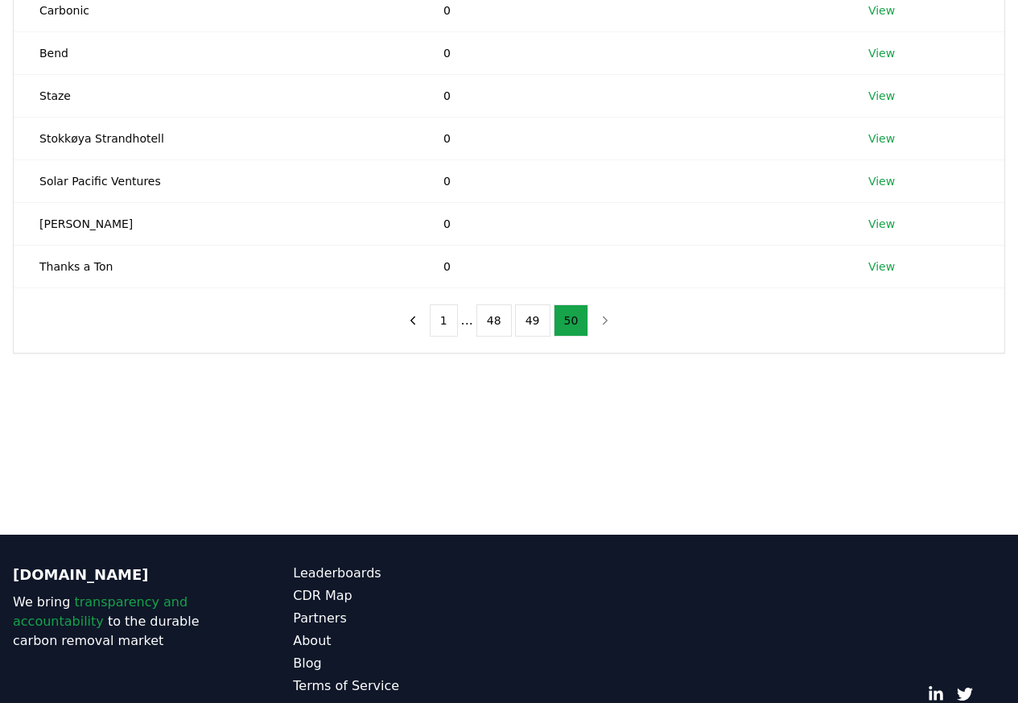
scroll to position [0, 0]
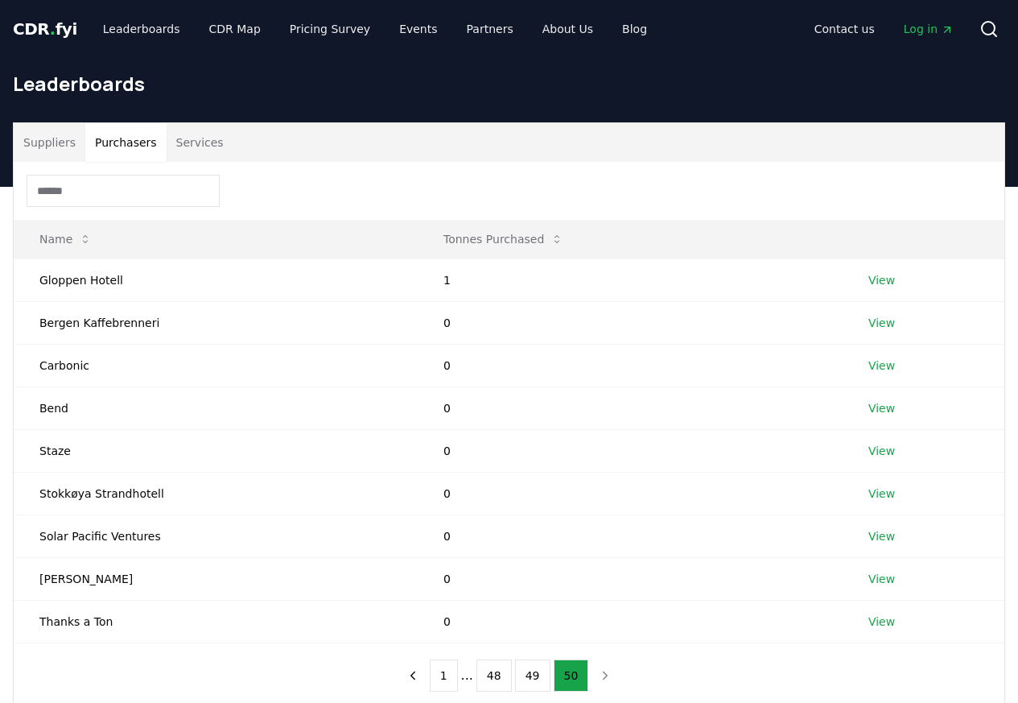
click at [45, 143] on button "Suppliers" at bounding box center [50, 142] width 72 height 39
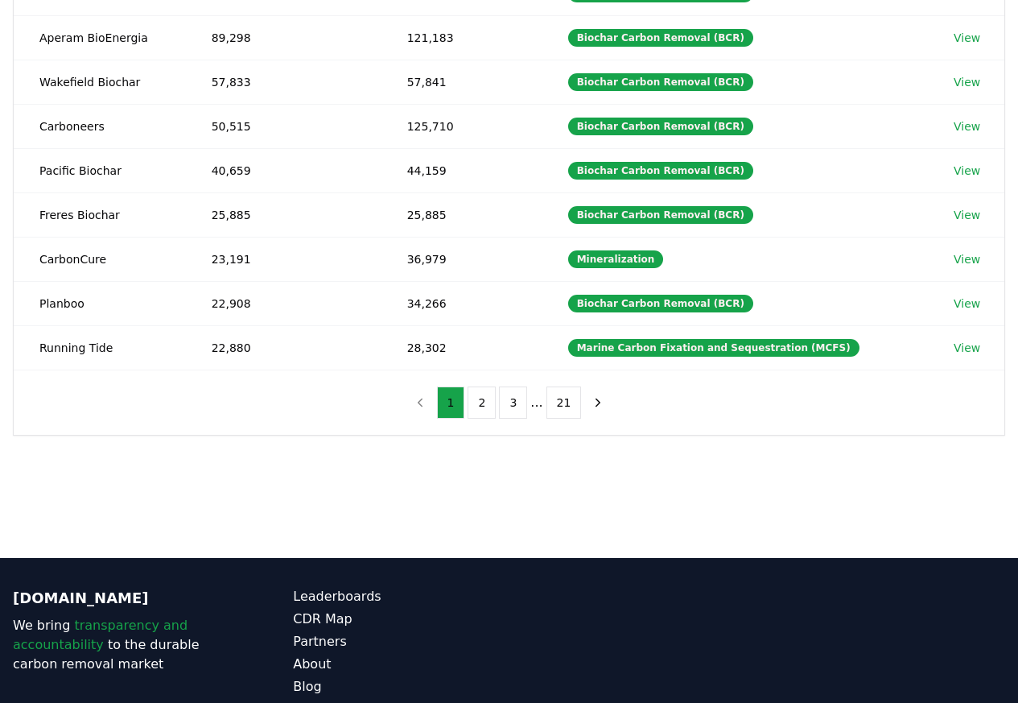
scroll to position [421, 0]
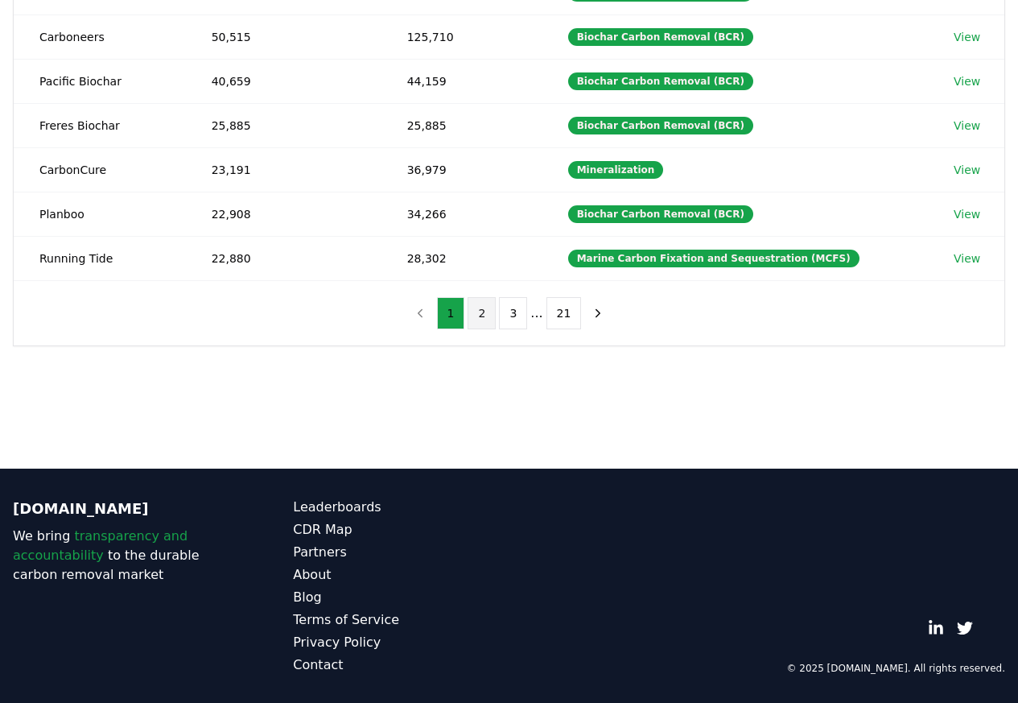
click at [485, 322] on button "2" at bounding box center [482, 313] width 28 height 32
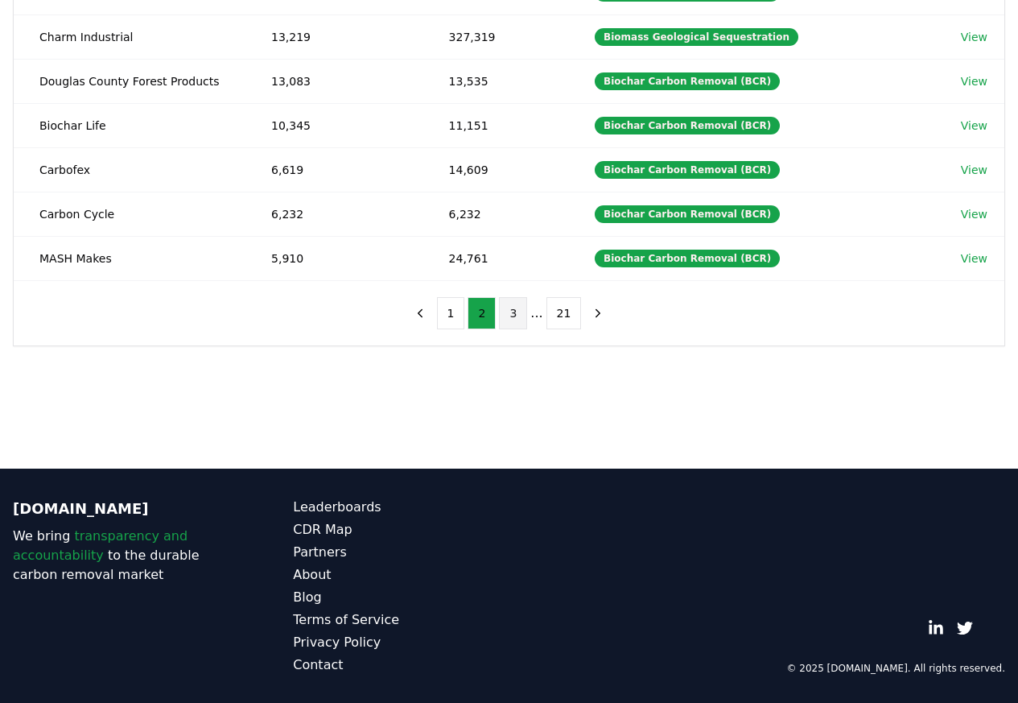
click at [518, 322] on button "3" at bounding box center [513, 313] width 28 height 32
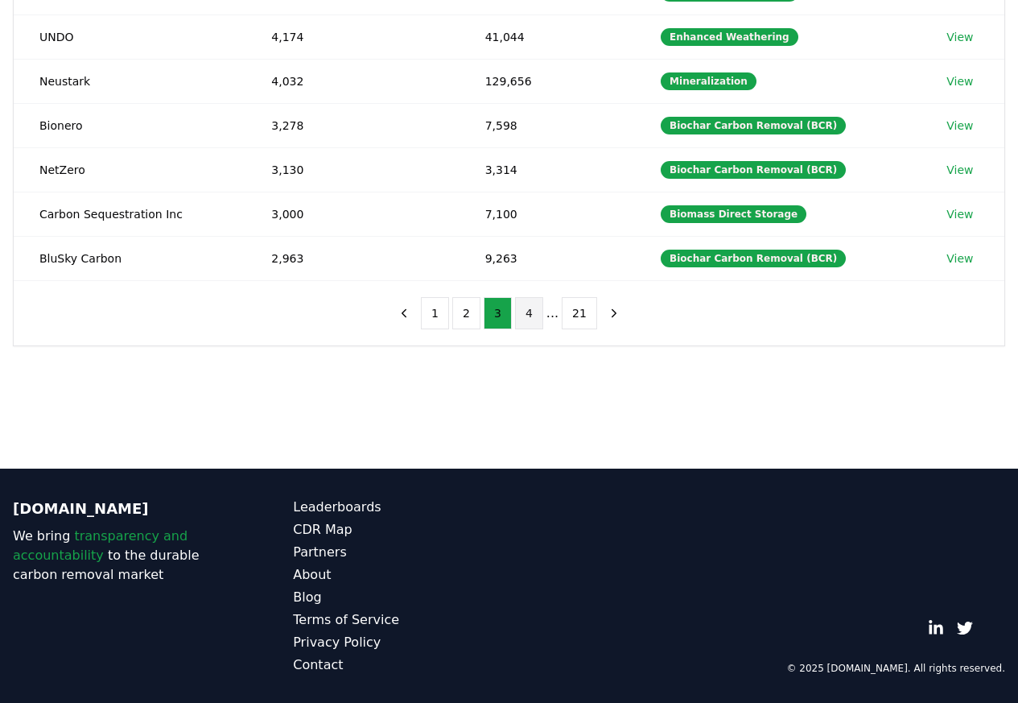
click at [527, 322] on button "4" at bounding box center [529, 313] width 28 height 32
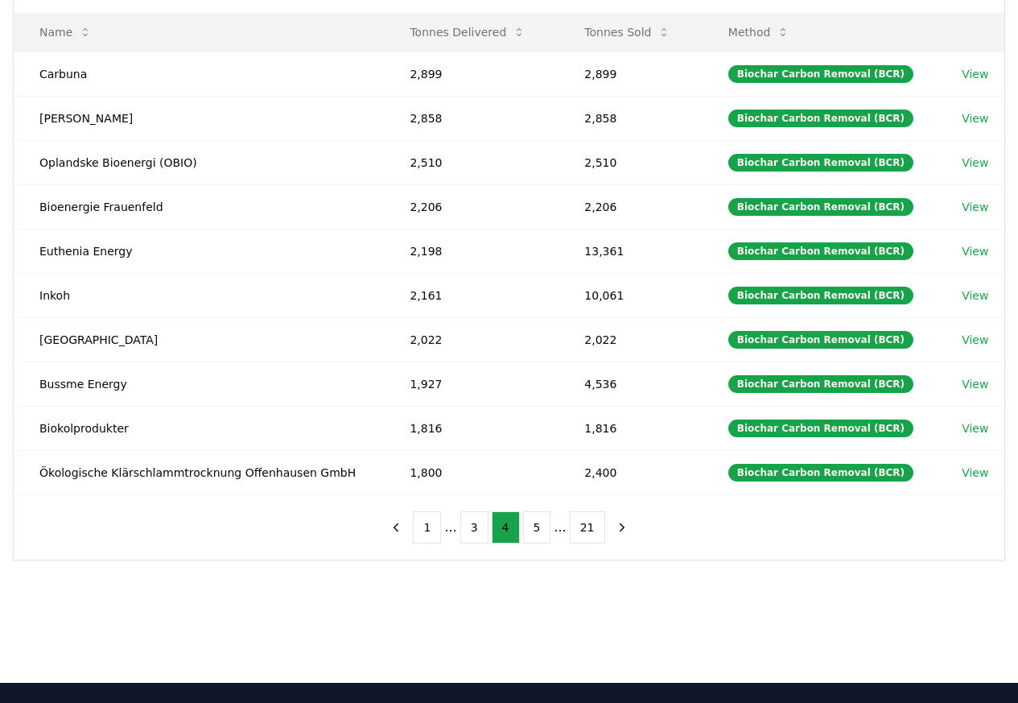
scroll to position [290, 0]
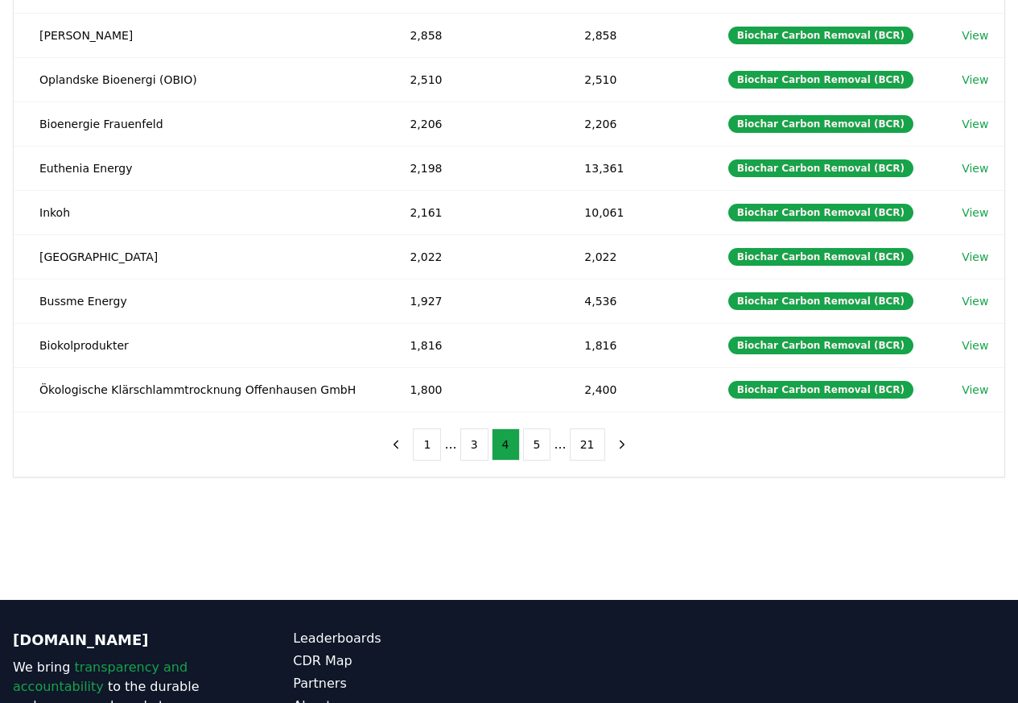
click at [520, 477] on div "1 ... 3 4 5 ... 21" at bounding box center [508, 444] width 285 height 64
click at [537, 455] on button "5" at bounding box center [537, 444] width 28 height 32
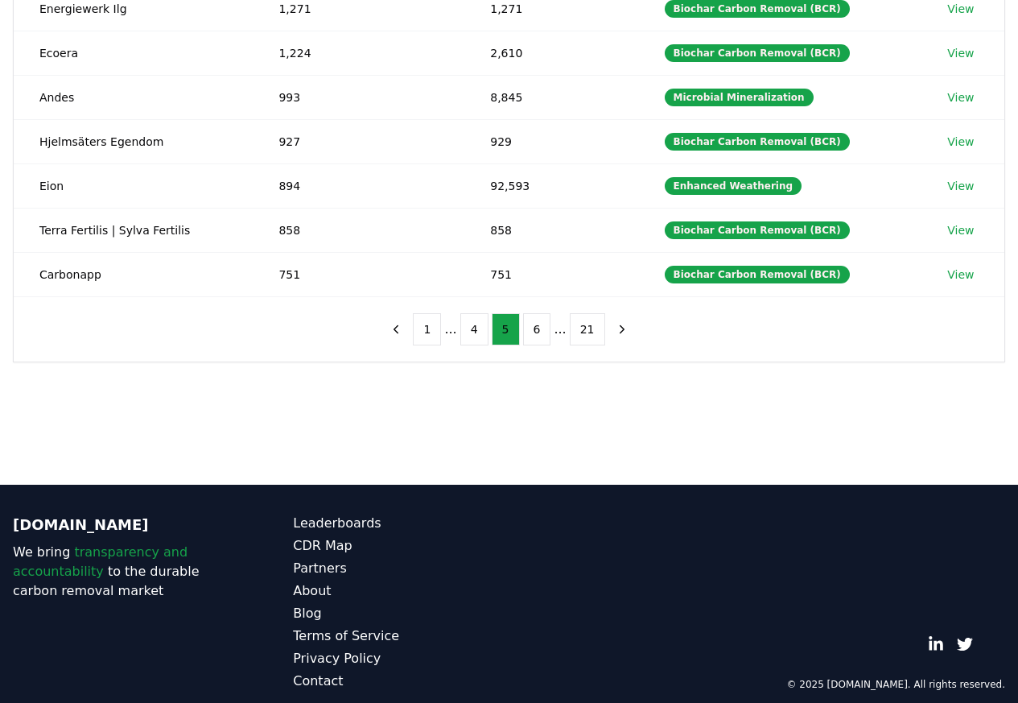
scroll to position [421, 0]
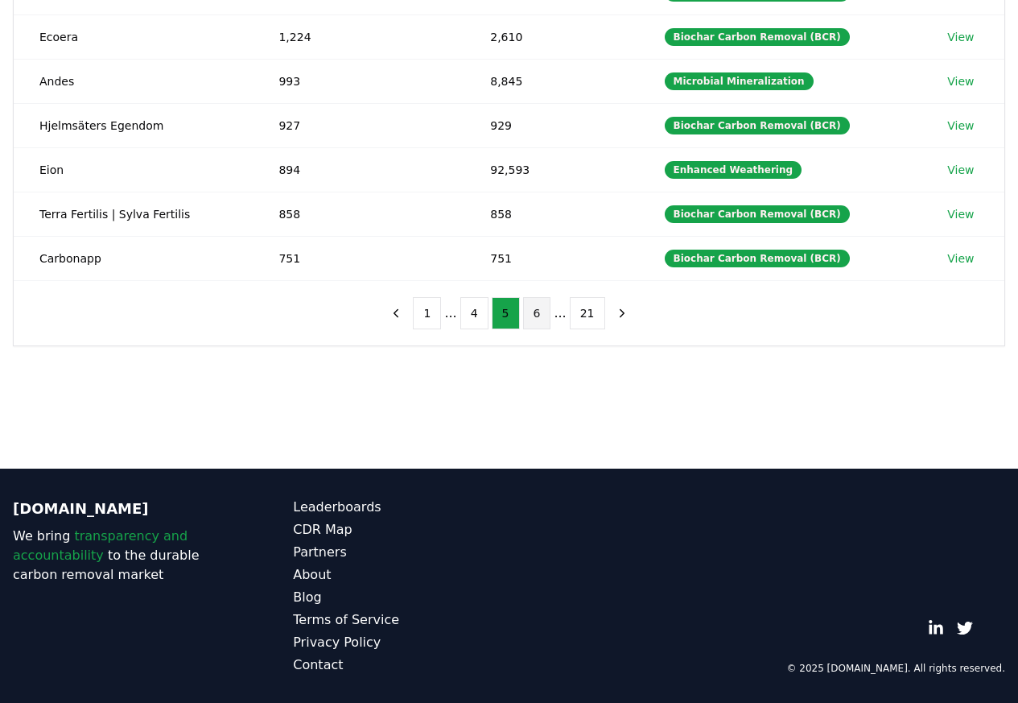
click at [535, 322] on button "6" at bounding box center [537, 313] width 28 height 32
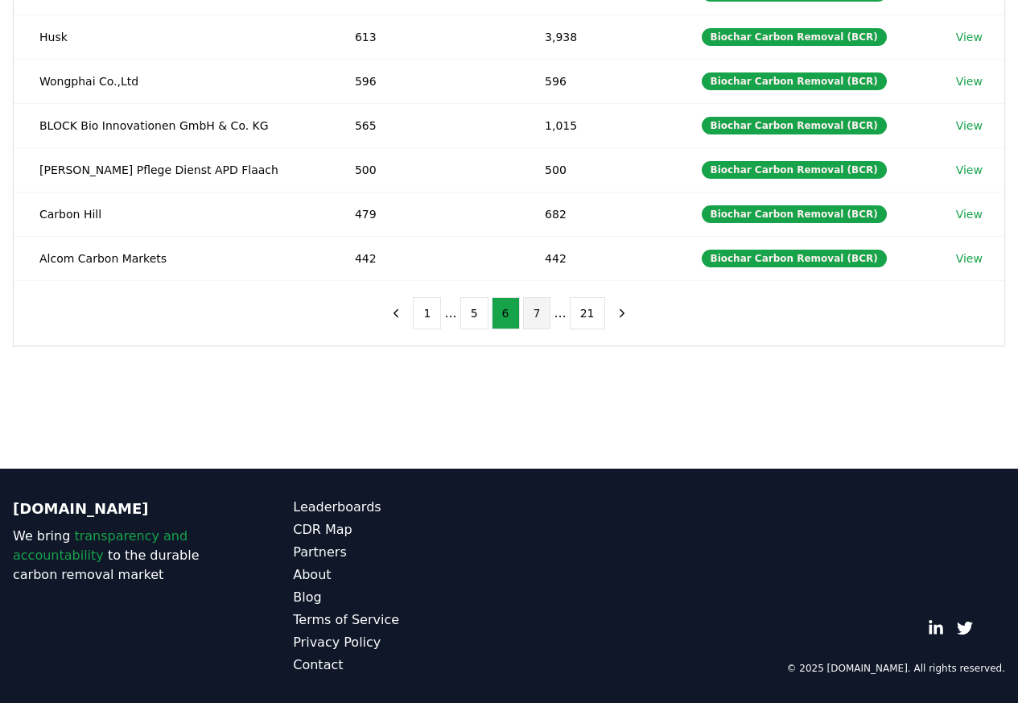
click at [537, 322] on button "7" at bounding box center [537, 313] width 28 height 32
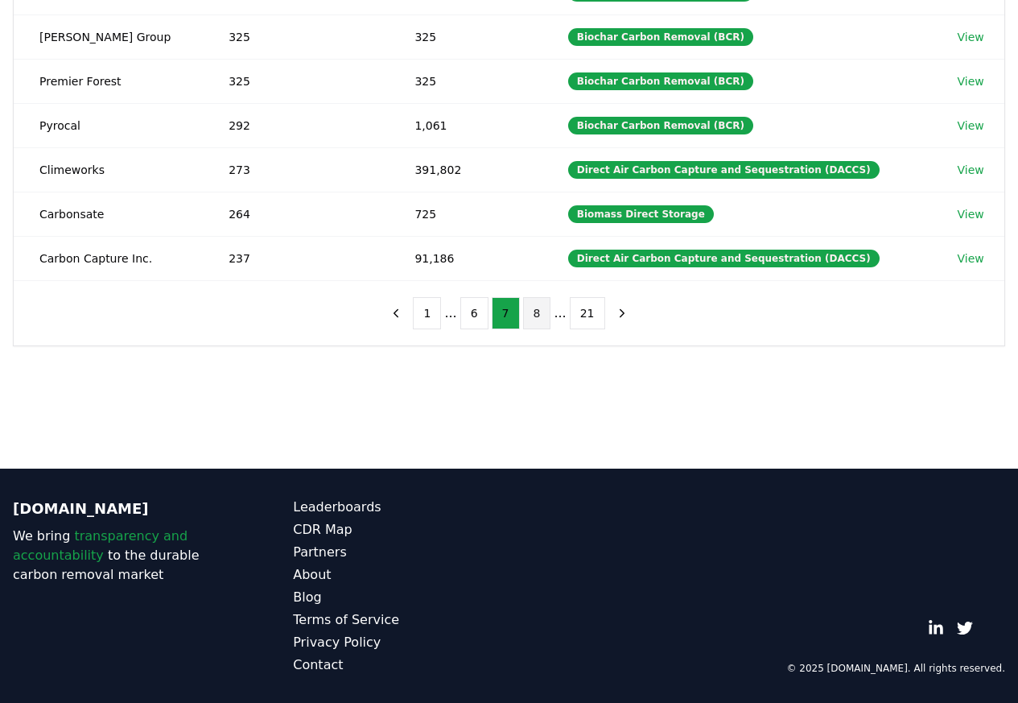
click at [532, 322] on button "8" at bounding box center [537, 313] width 28 height 32
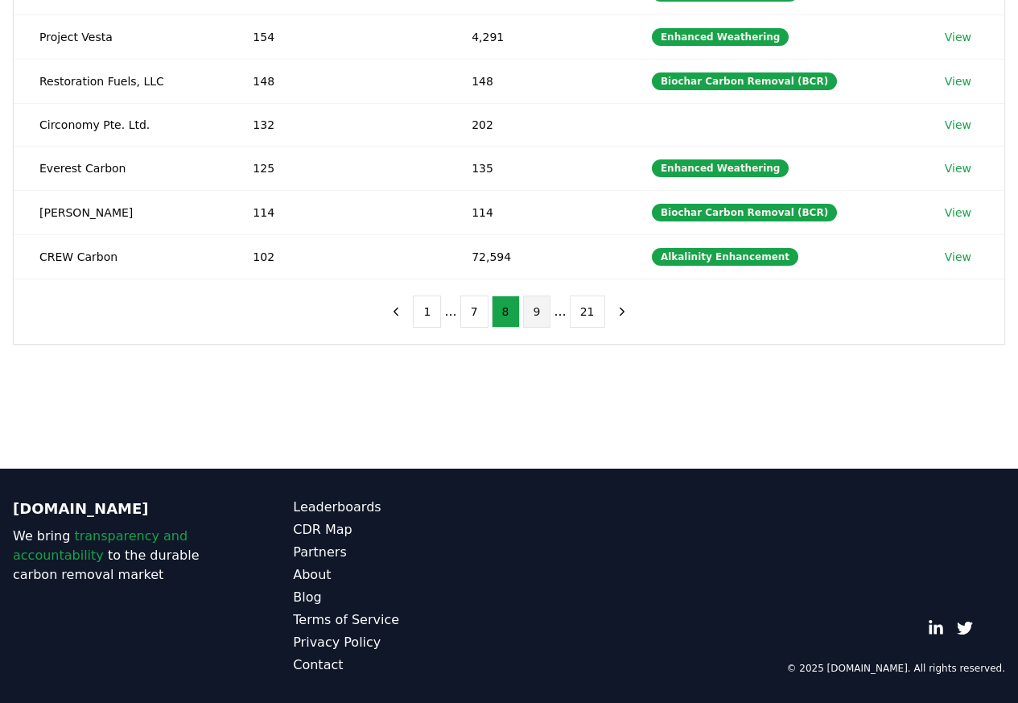
click at [534, 321] on button "9" at bounding box center [537, 311] width 28 height 32
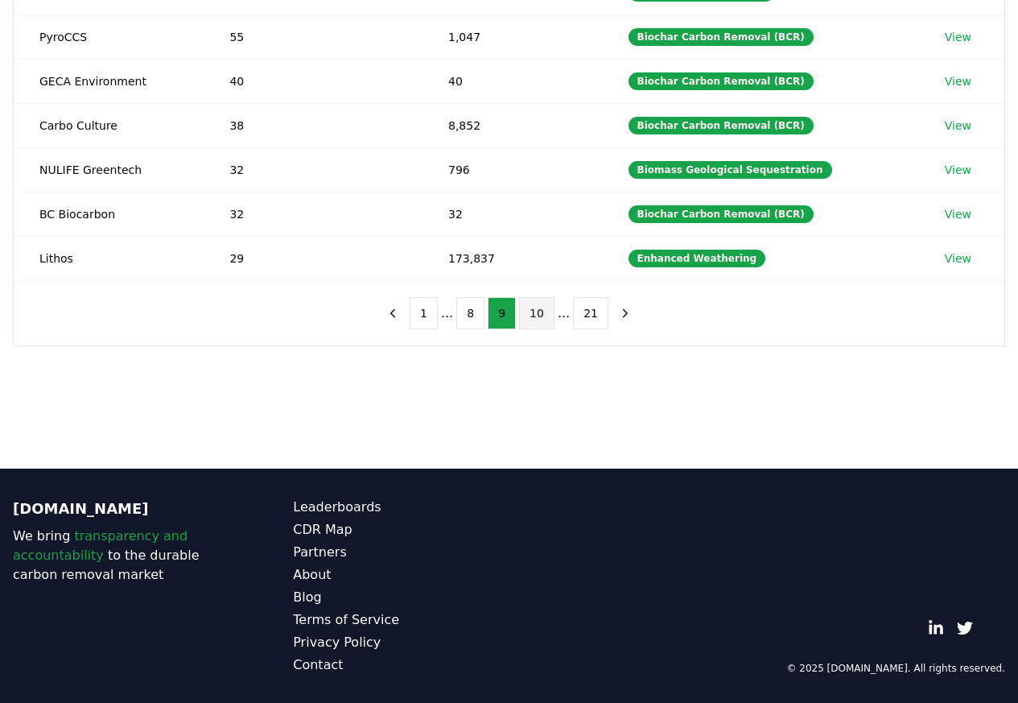
click at [537, 322] on button "10" at bounding box center [536, 313] width 35 height 32
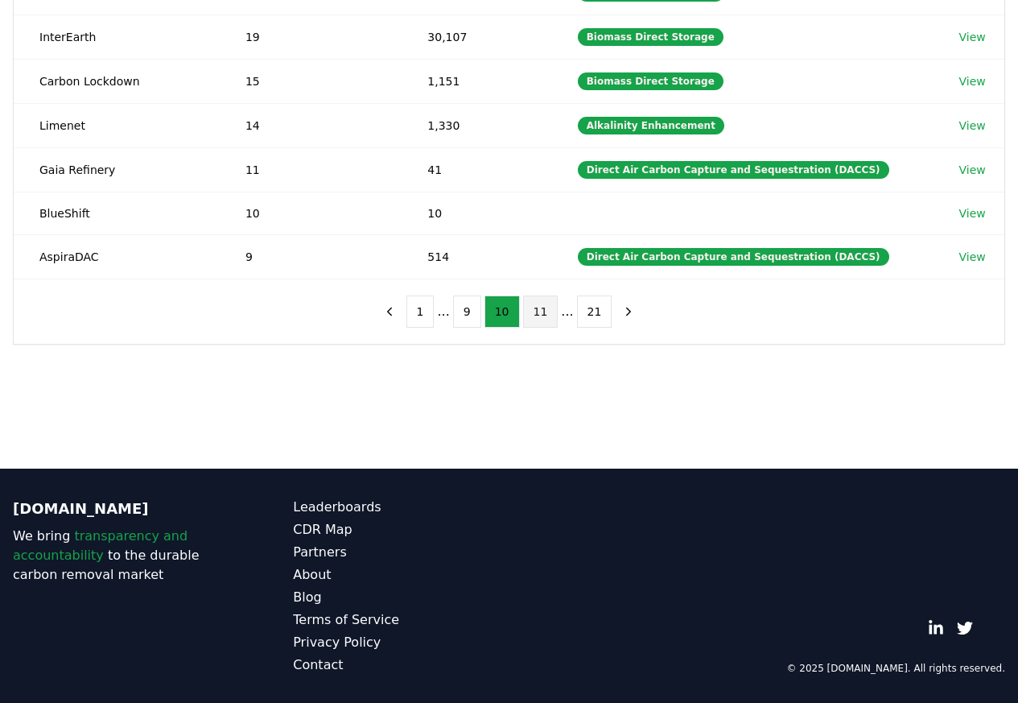
click at [538, 321] on button "11" at bounding box center [540, 311] width 35 height 32
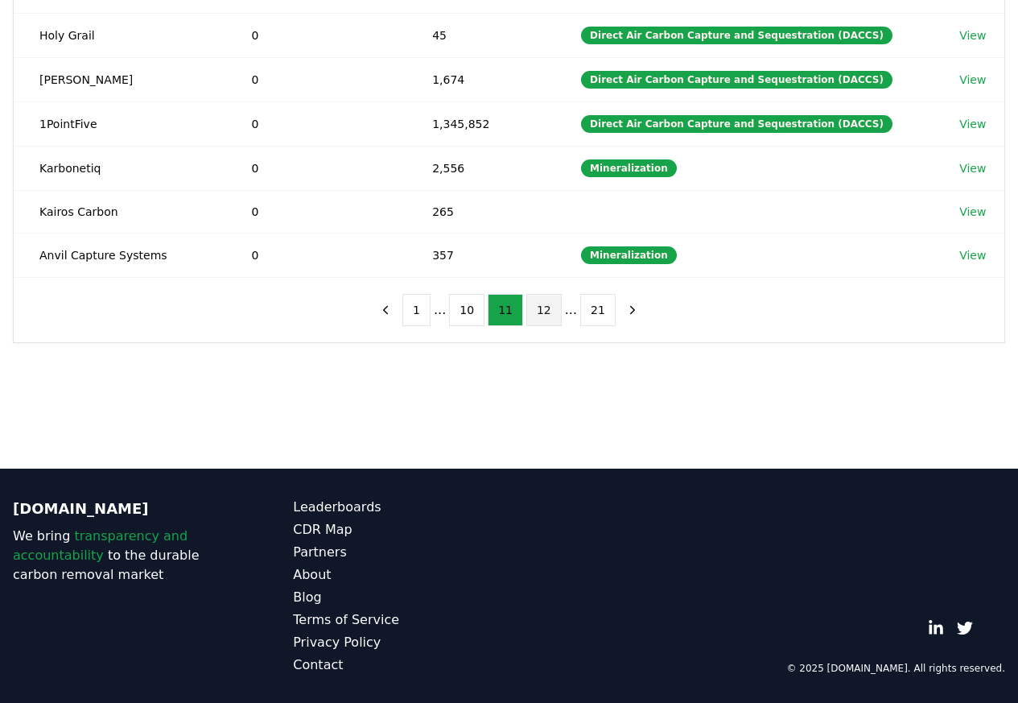
click at [538, 321] on button "12" at bounding box center [543, 310] width 35 height 32
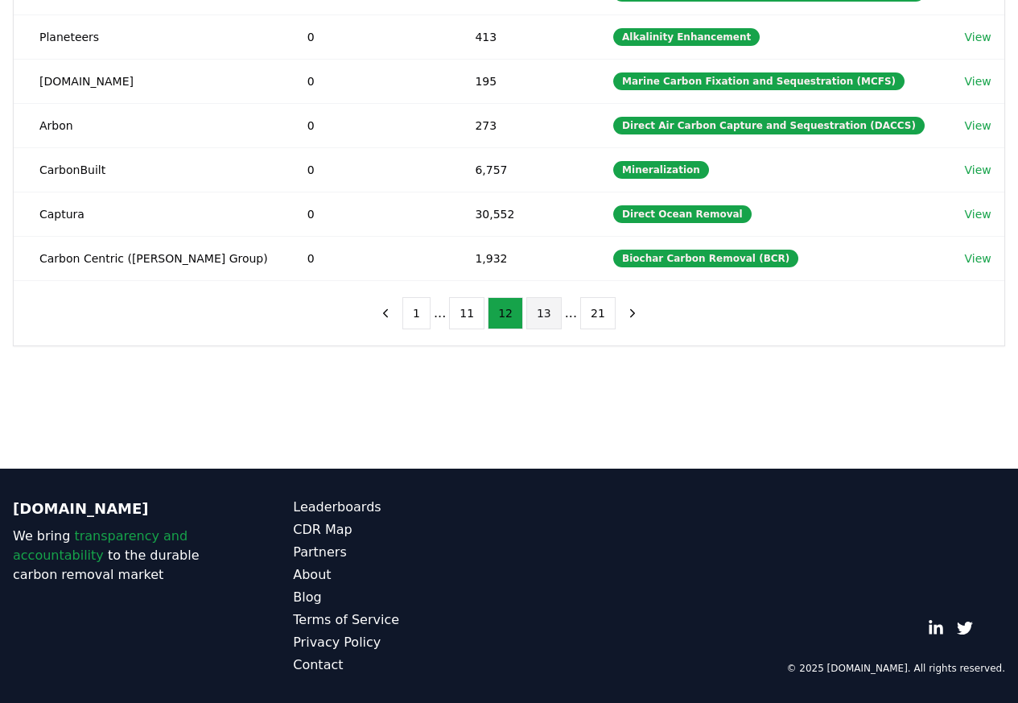
click at [544, 322] on button "13" at bounding box center [543, 313] width 35 height 32
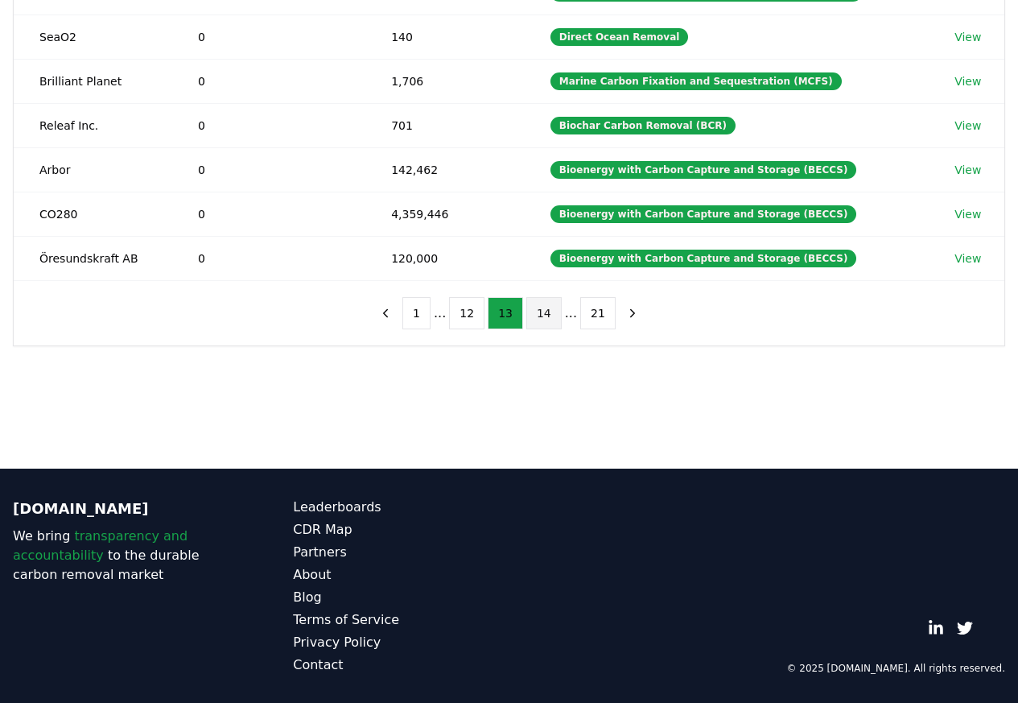
click at [546, 322] on button "14" at bounding box center [543, 313] width 35 height 32
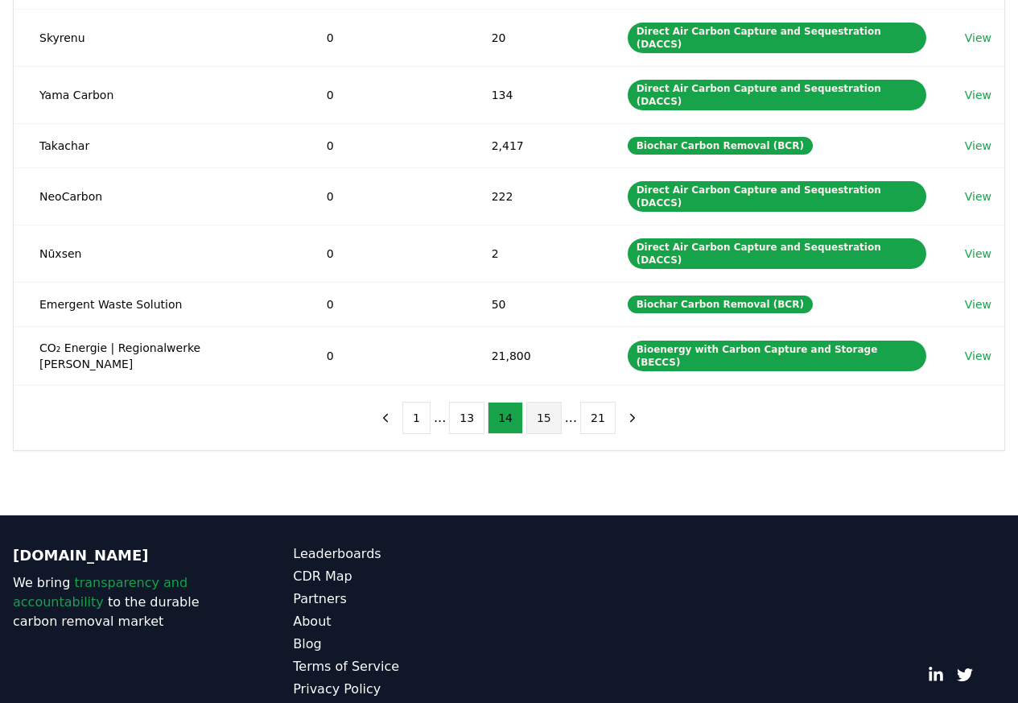
click at [540, 402] on button "15" at bounding box center [543, 418] width 35 height 32
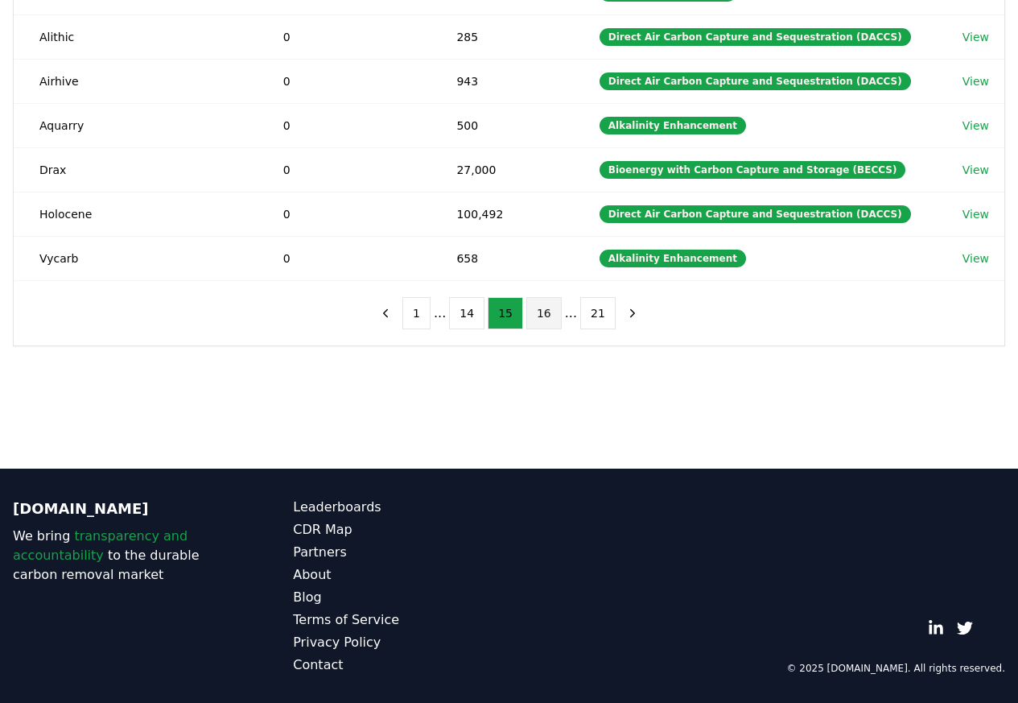
click at [541, 324] on button "16" at bounding box center [543, 313] width 35 height 32
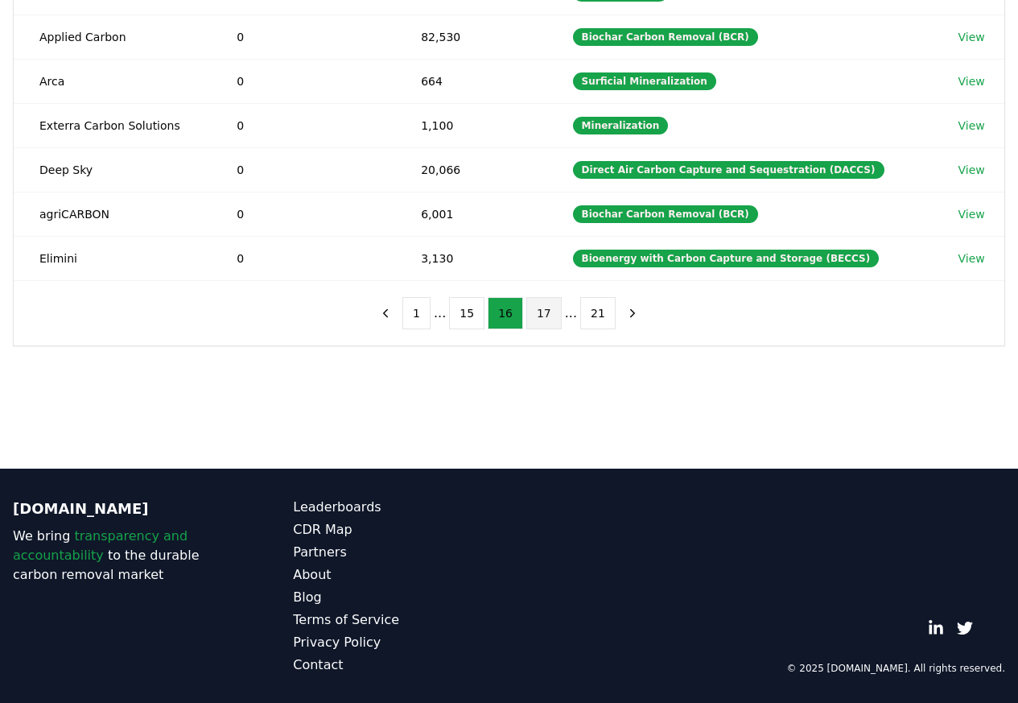
click at [541, 323] on button "17" at bounding box center [543, 313] width 35 height 32
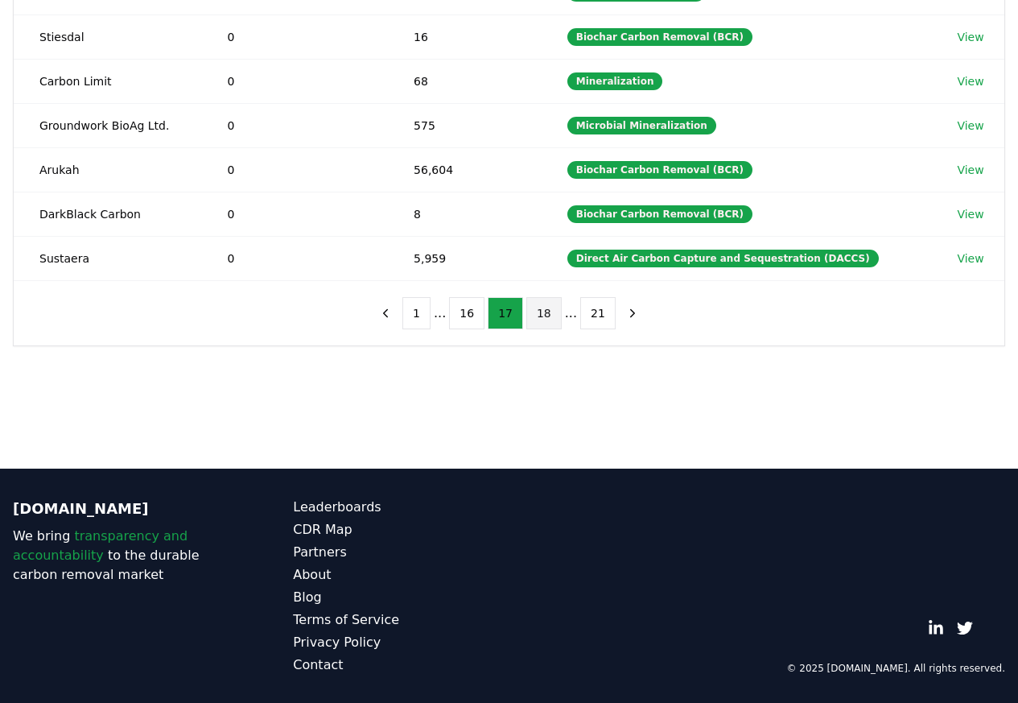
click at [541, 323] on button "18" at bounding box center [543, 313] width 35 height 32
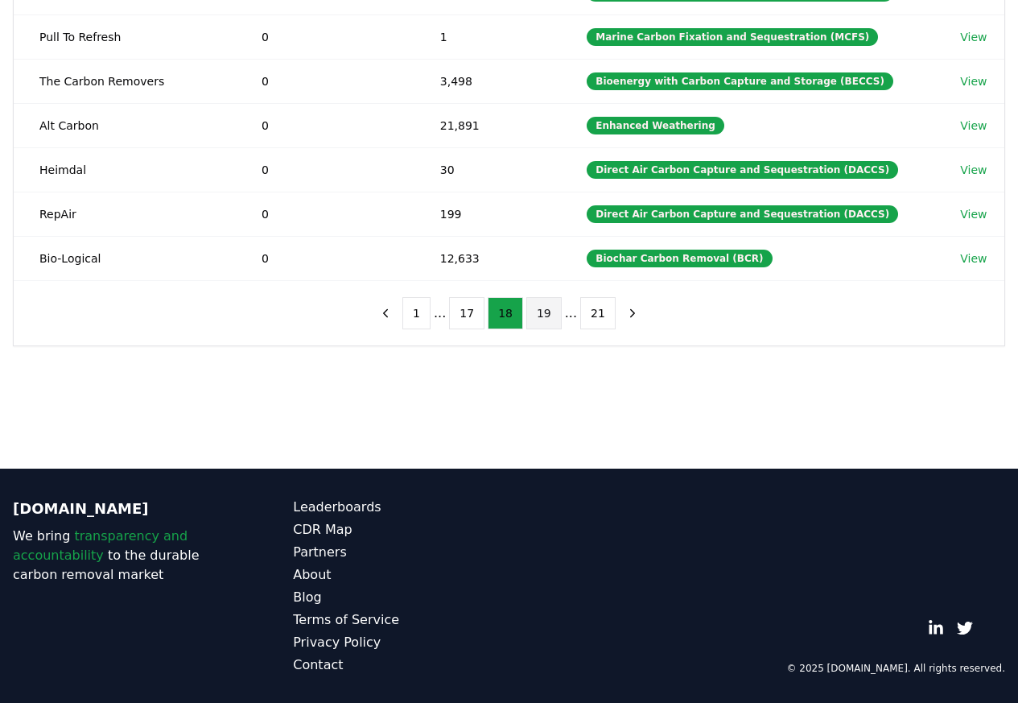
click at [545, 324] on button "19" at bounding box center [543, 313] width 35 height 32
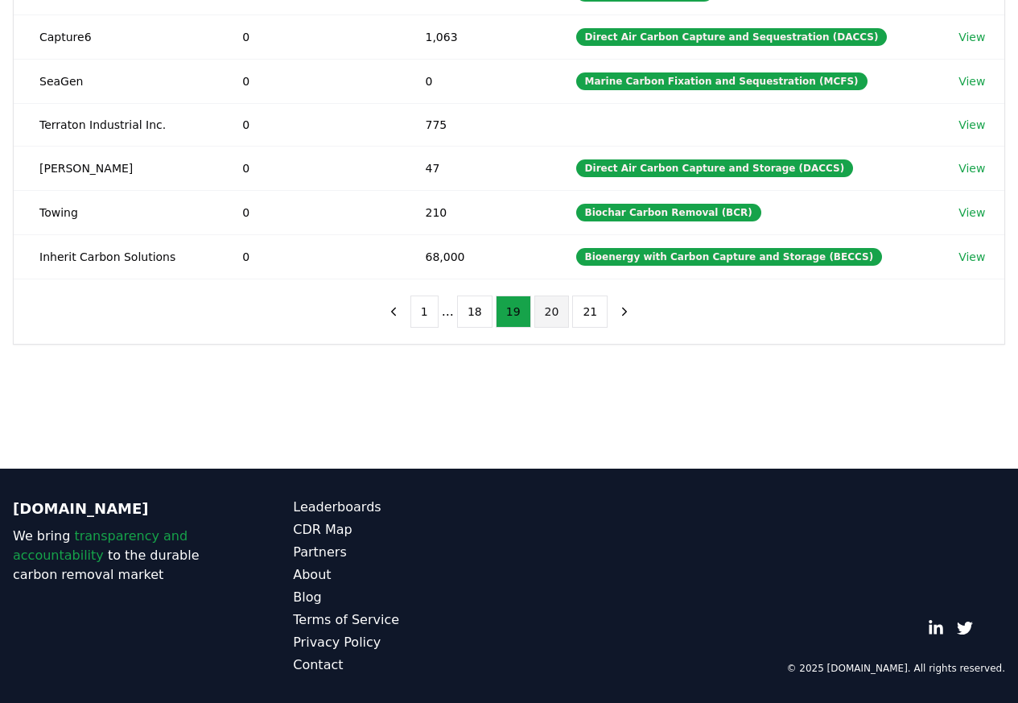
click at [549, 320] on button "20" at bounding box center [552, 311] width 35 height 32
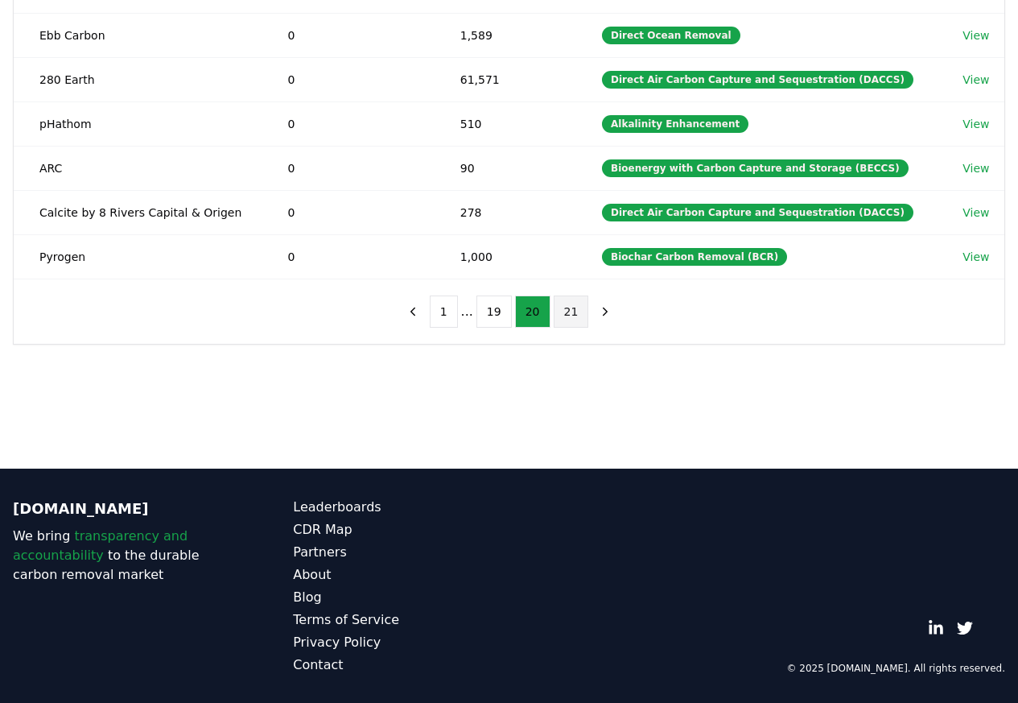
click at [569, 320] on button "21" at bounding box center [571, 311] width 35 height 32
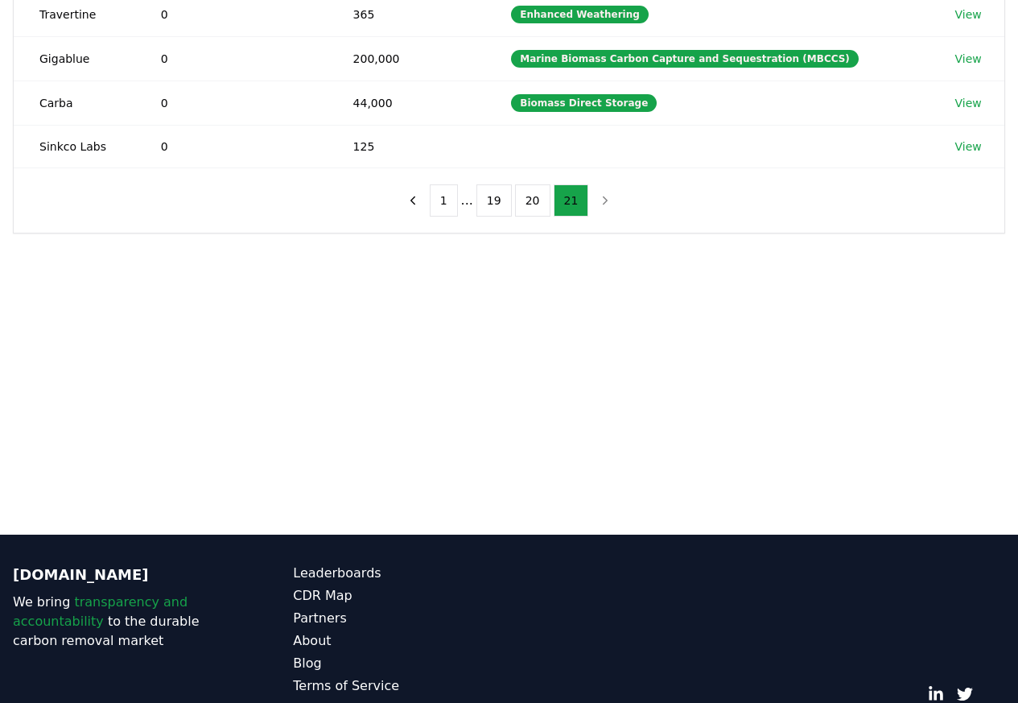
scroll to position [0, 0]
